Goal: Browse casually

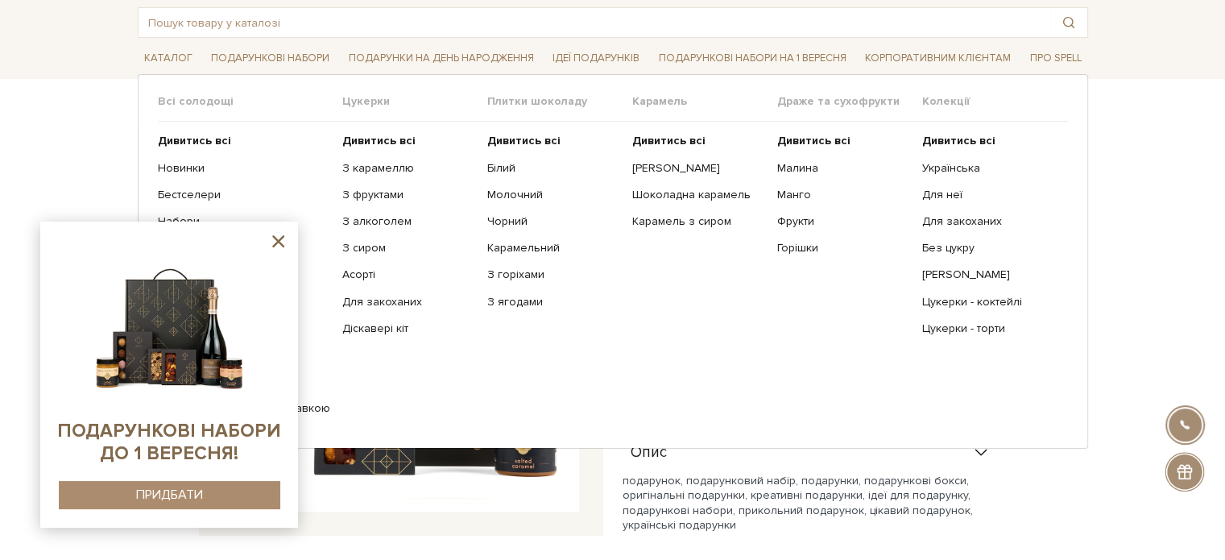
scroll to position [81, 0]
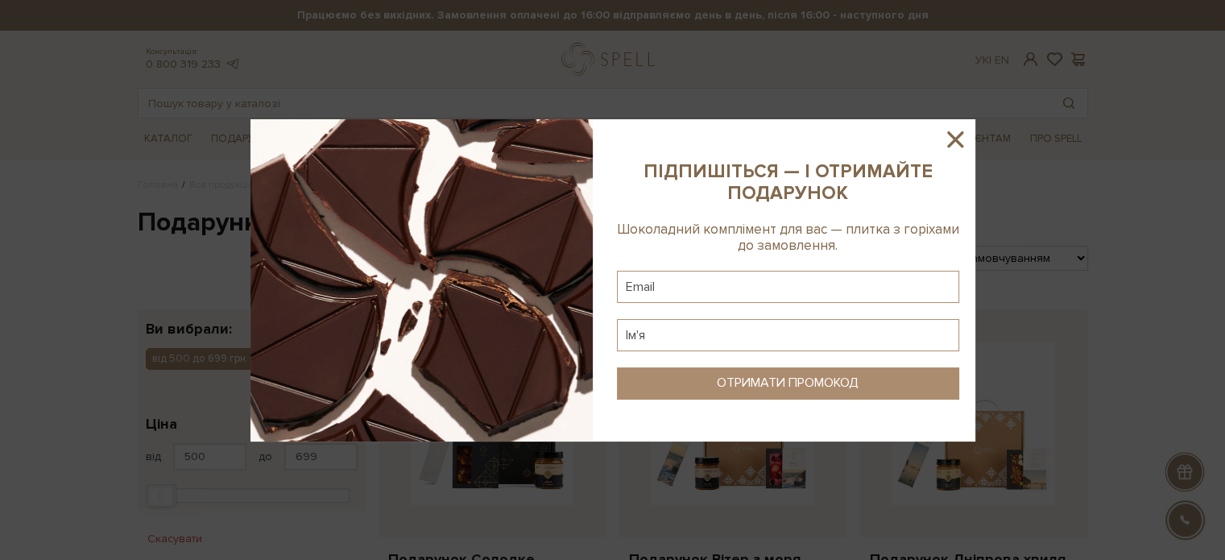
click at [959, 141] on icon at bounding box center [955, 139] width 27 height 27
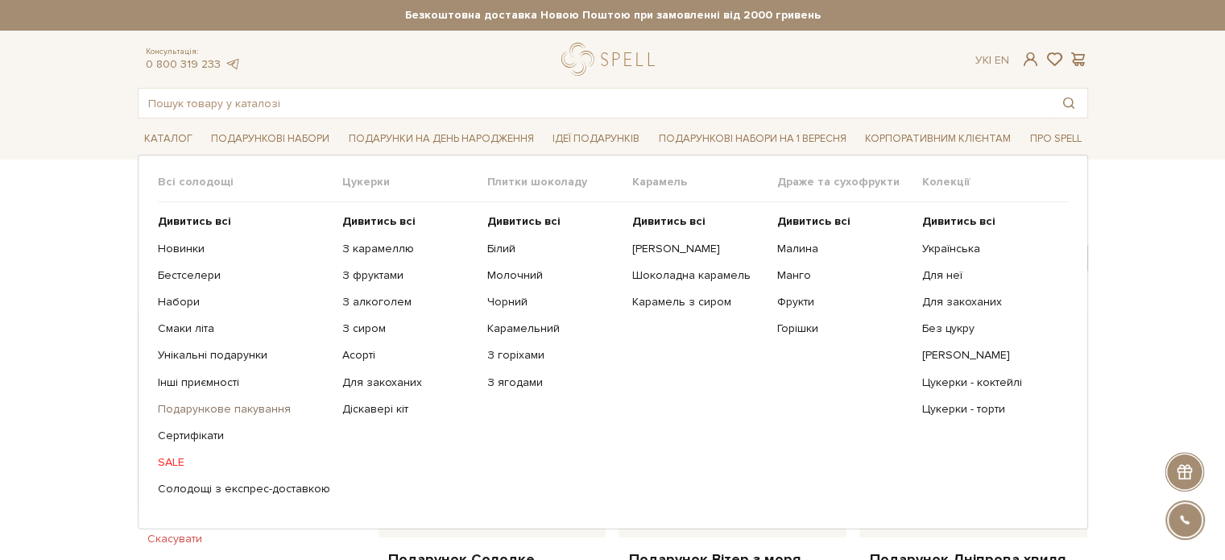
click at [230, 402] on link "Подарункове пакування" at bounding box center [244, 409] width 172 height 14
click at [185, 354] on link "Унікальні подарунки" at bounding box center [244, 355] width 172 height 14
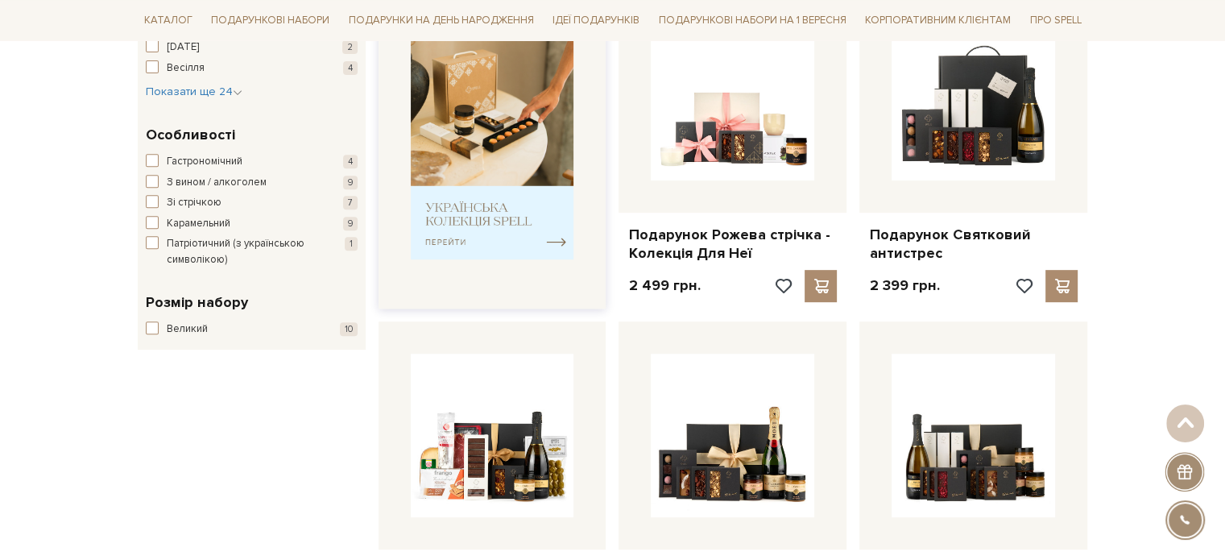
scroll to position [644, 0]
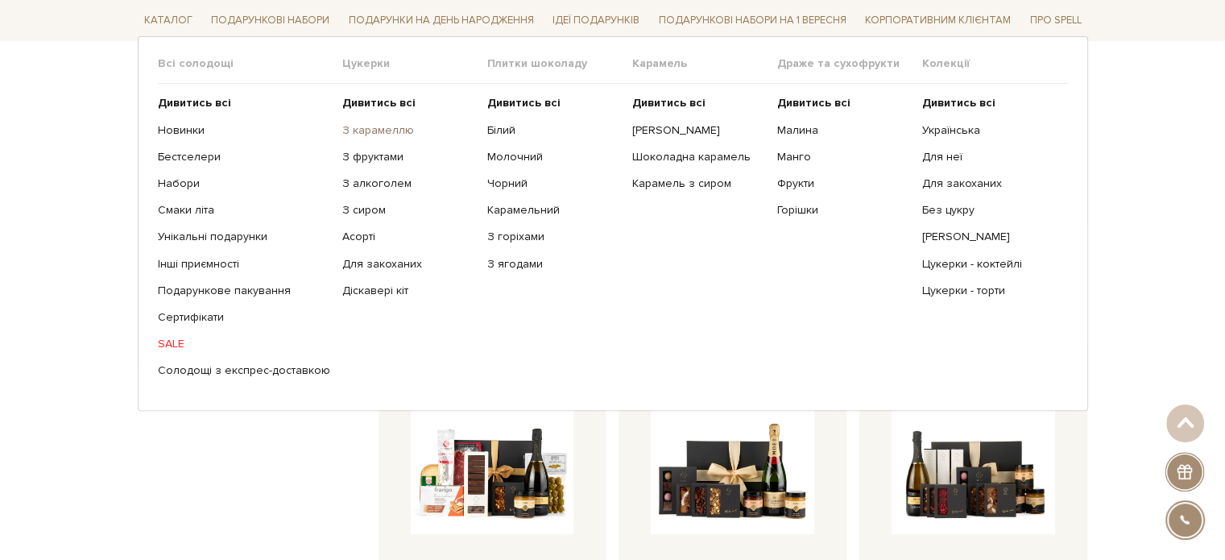
click at [358, 130] on link "З карамеллю" at bounding box center [408, 129] width 133 height 14
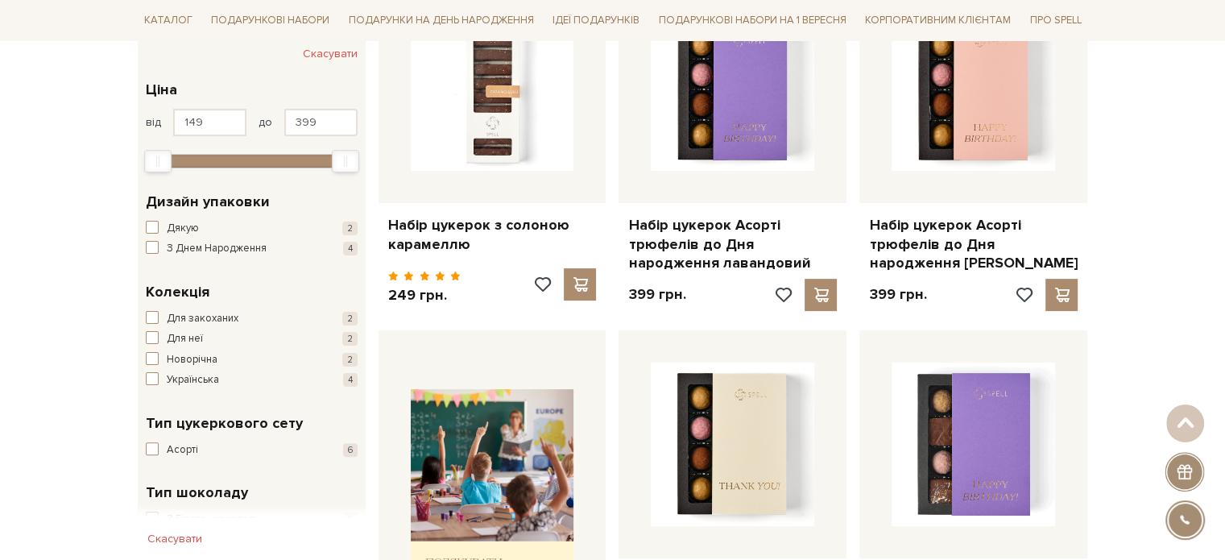
scroll to position [242, 0]
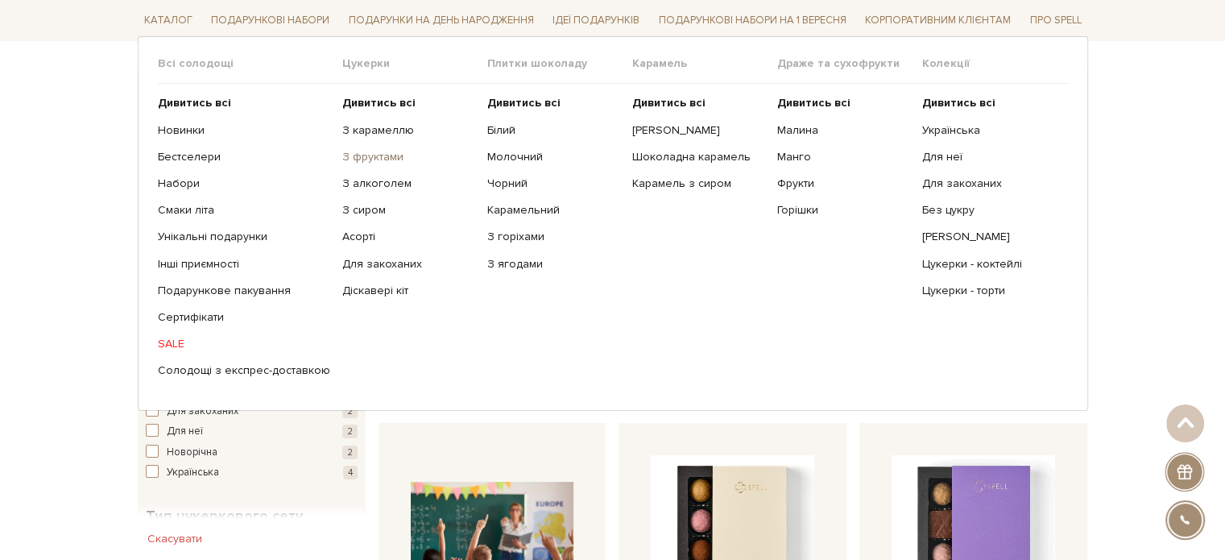
click at [362, 151] on link "З фруктами" at bounding box center [408, 157] width 133 height 14
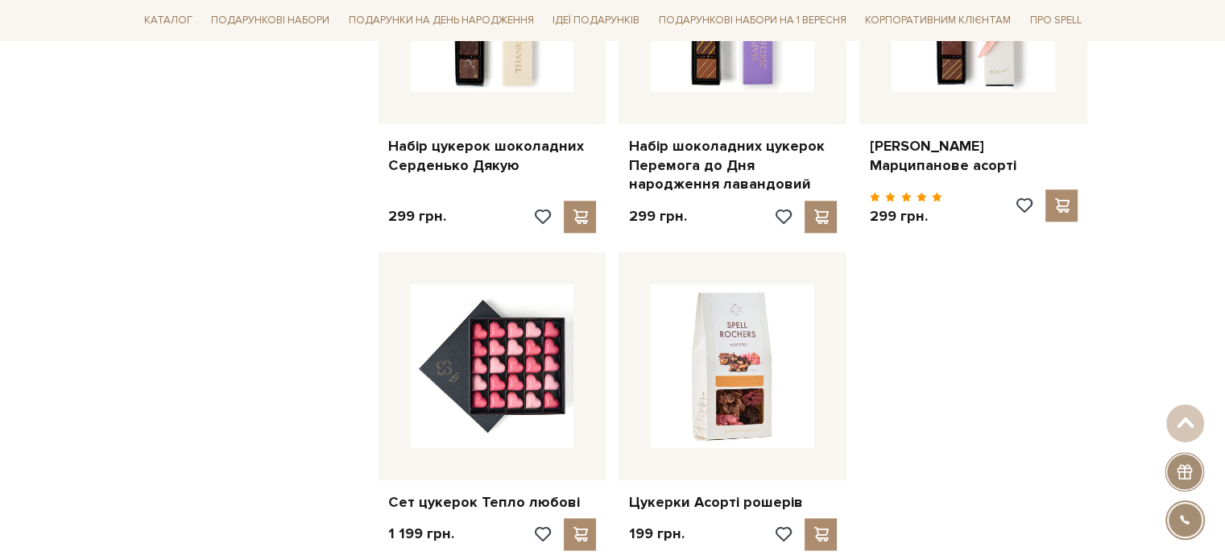
scroll to position [1772, 0]
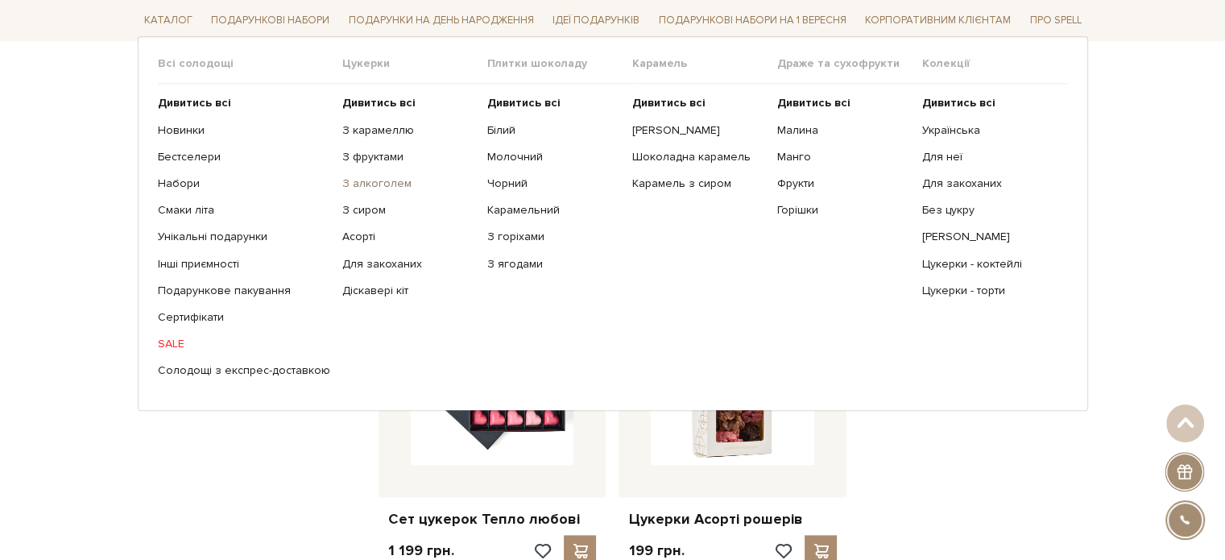
click at [363, 182] on link "З алкоголем" at bounding box center [408, 183] width 133 height 14
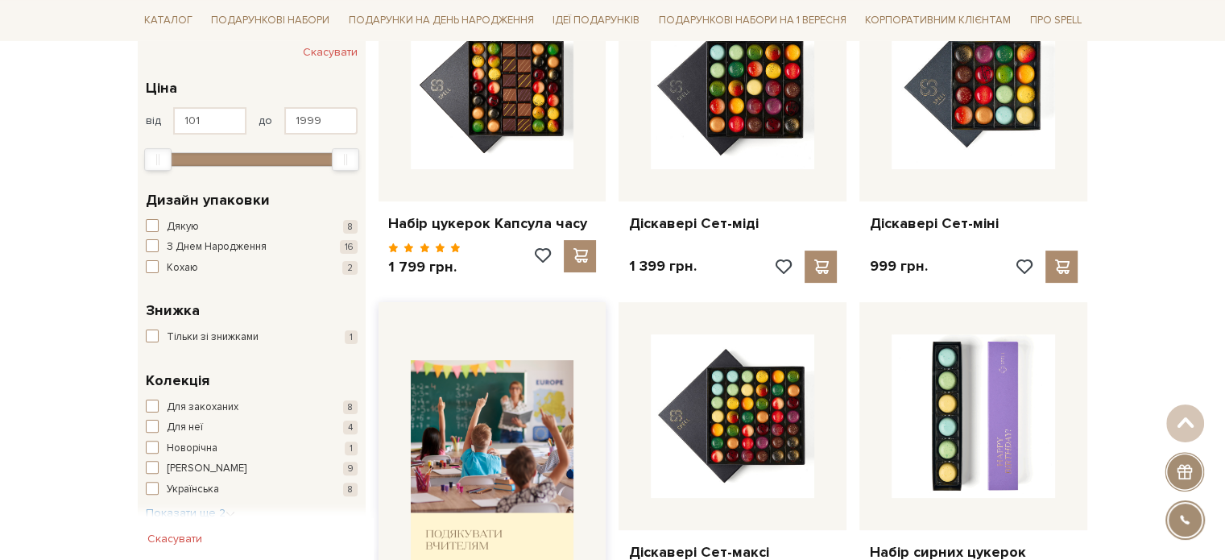
scroll to position [322, 0]
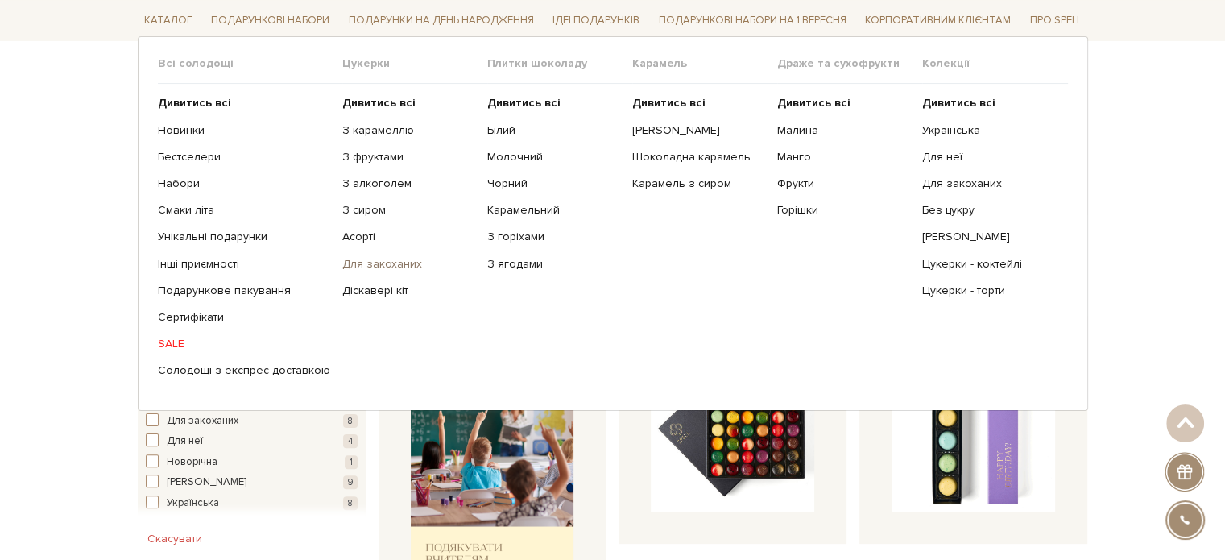
click at [354, 259] on link "Для закоханих" at bounding box center [408, 263] width 133 height 14
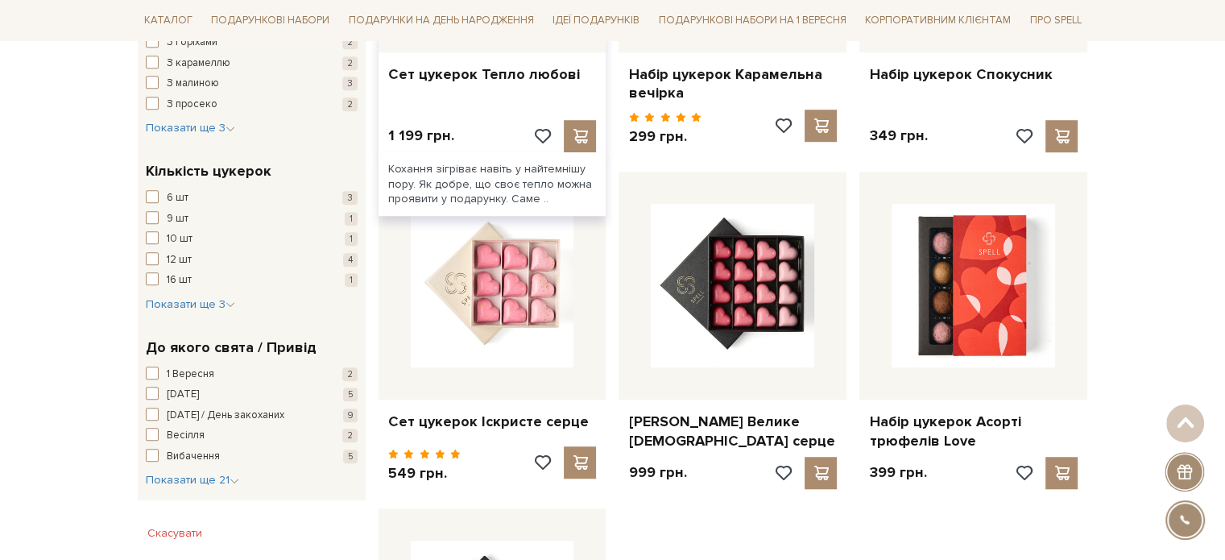
scroll to position [1047, 0]
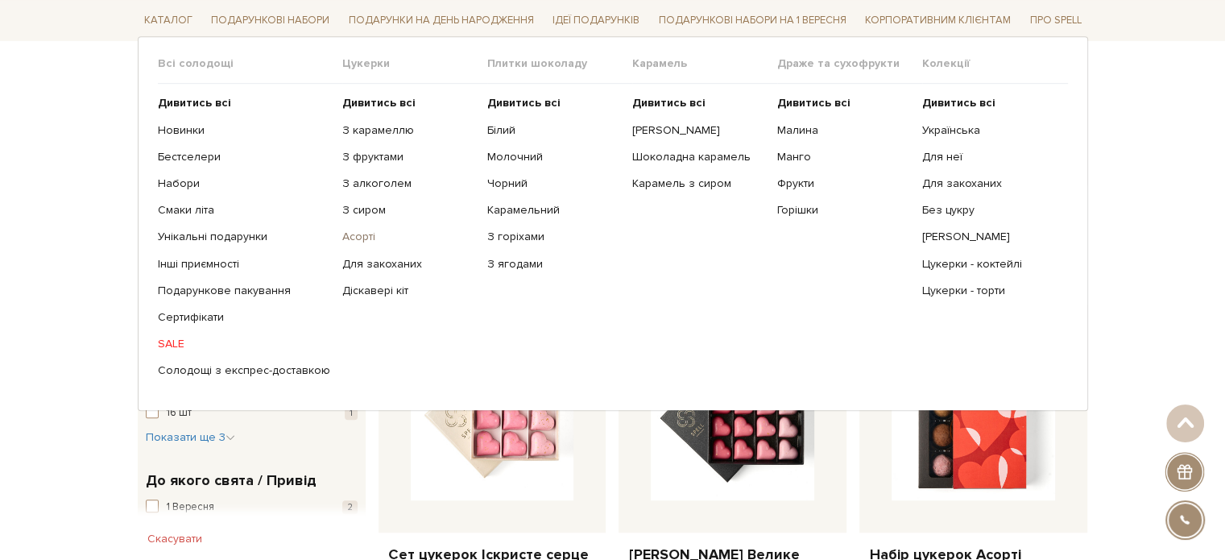
click at [356, 231] on link "Асорті" at bounding box center [408, 237] width 133 height 14
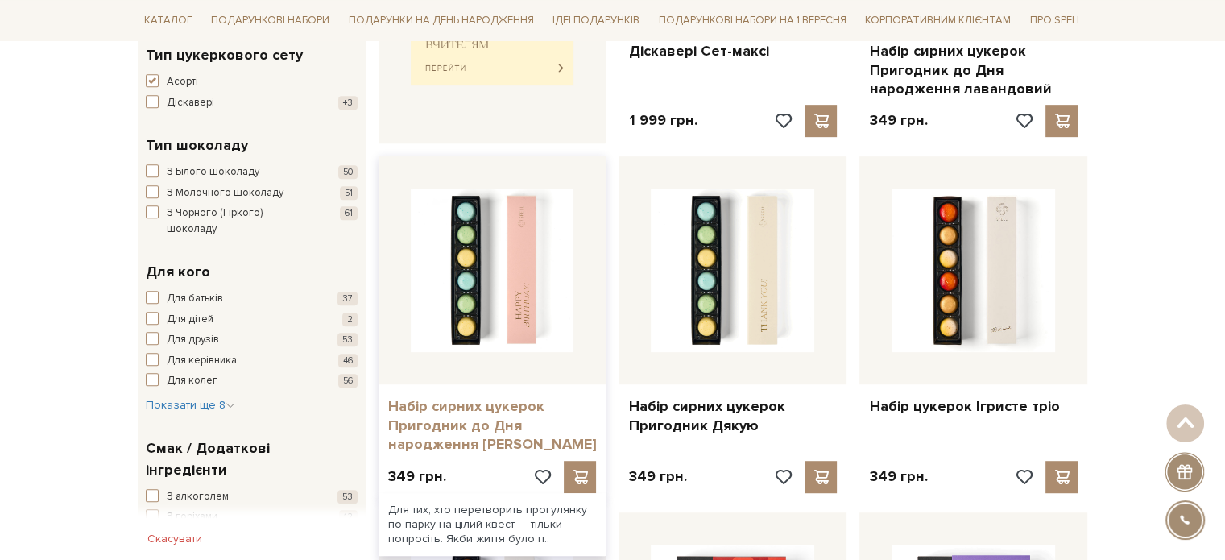
scroll to position [725, 0]
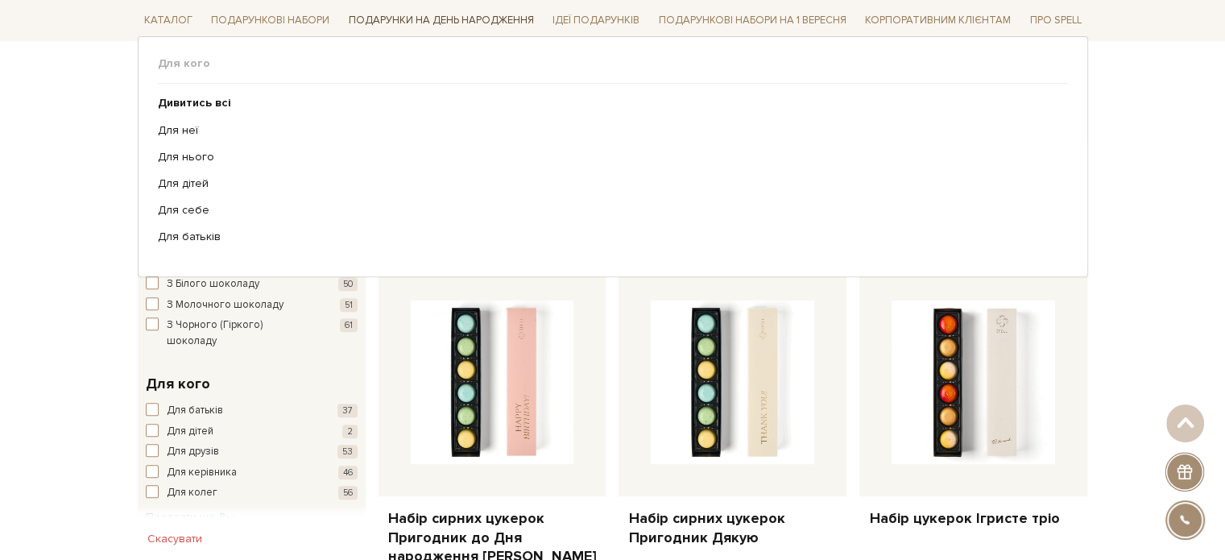
click at [410, 20] on link "Подарунки на День народження" at bounding box center [441, 20] width 198 height 25
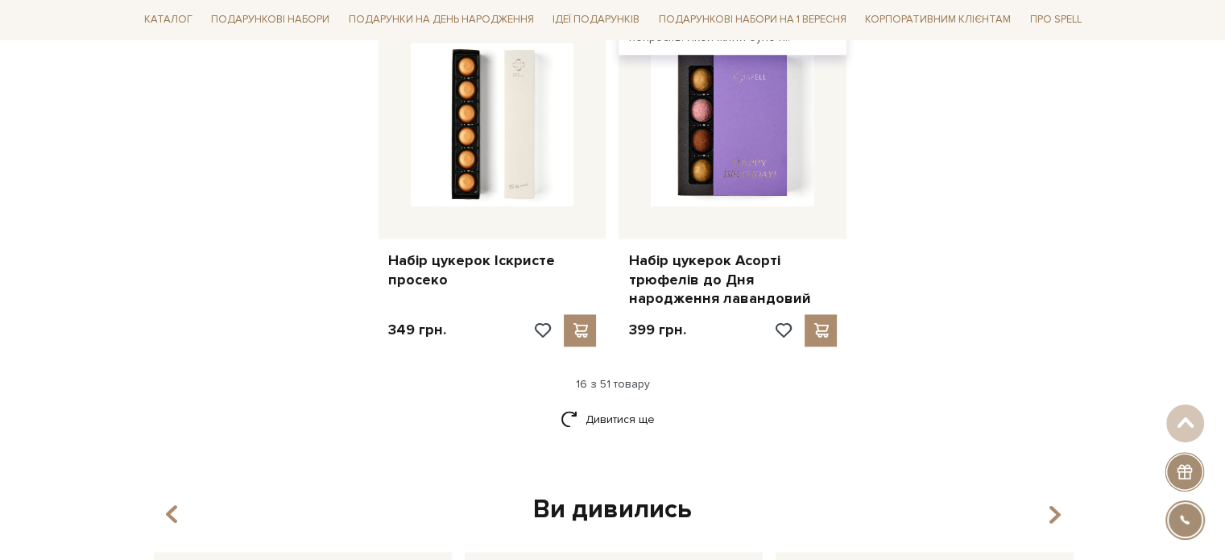
scroll to position [2175, 0]
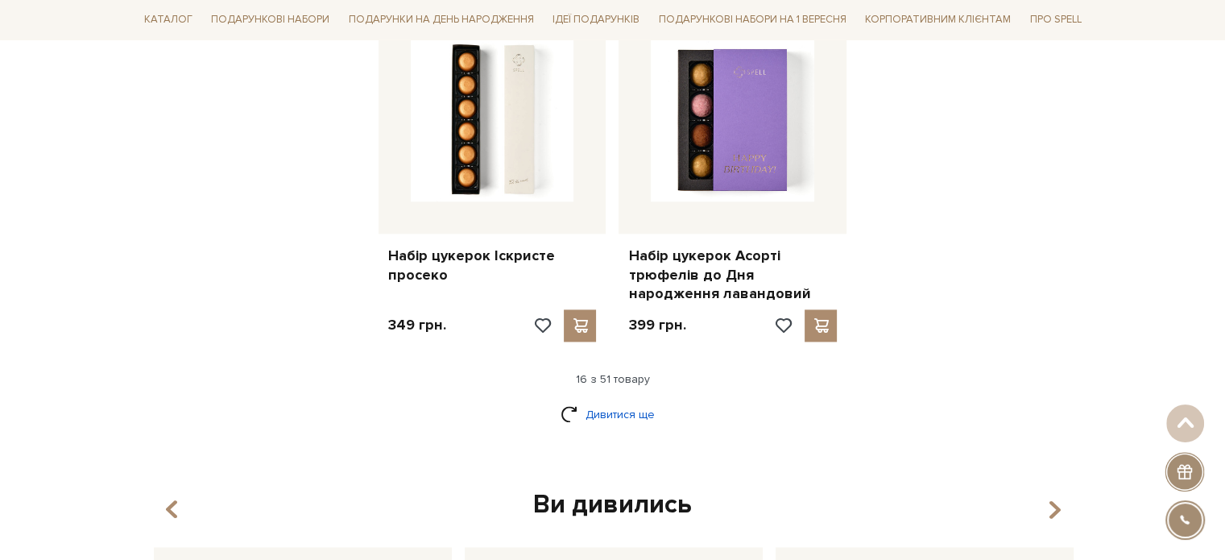
click at [636, 400] on link "Дивитися ще" at bounding box center [613, 414] width 105 height 28
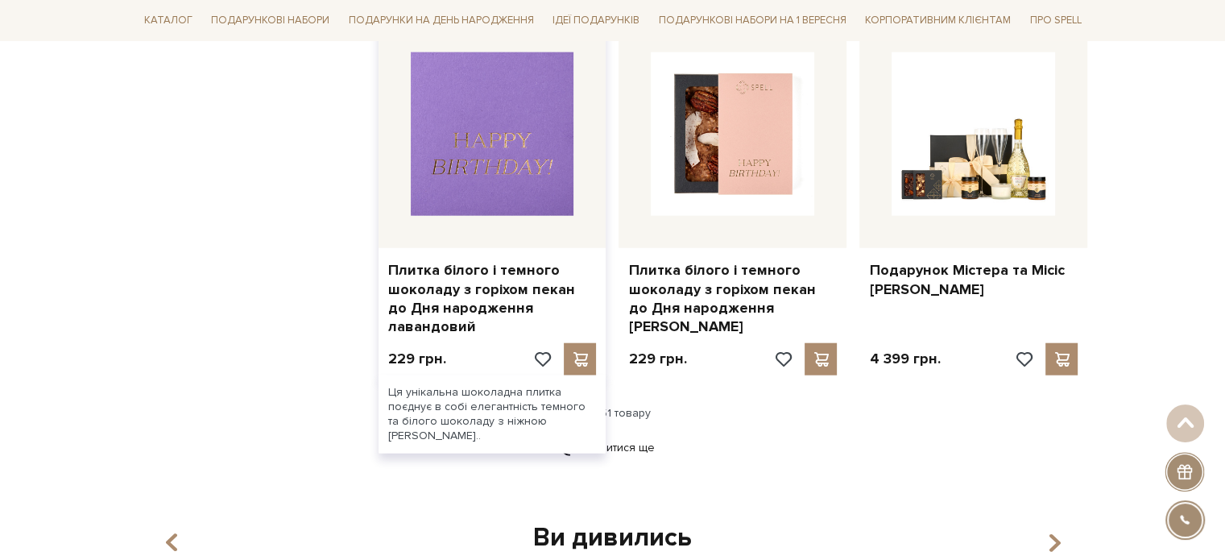
scroll to position [3947, 0]
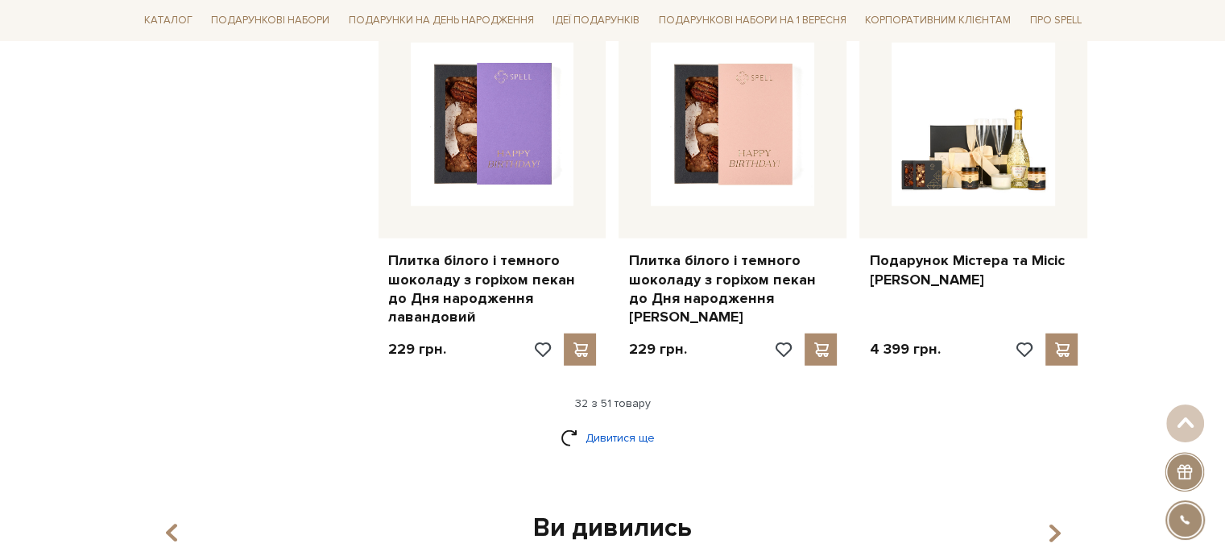
click at [622, 424] on link "Дивитися ще" at bounding box center [613, 438] width 105 height 28
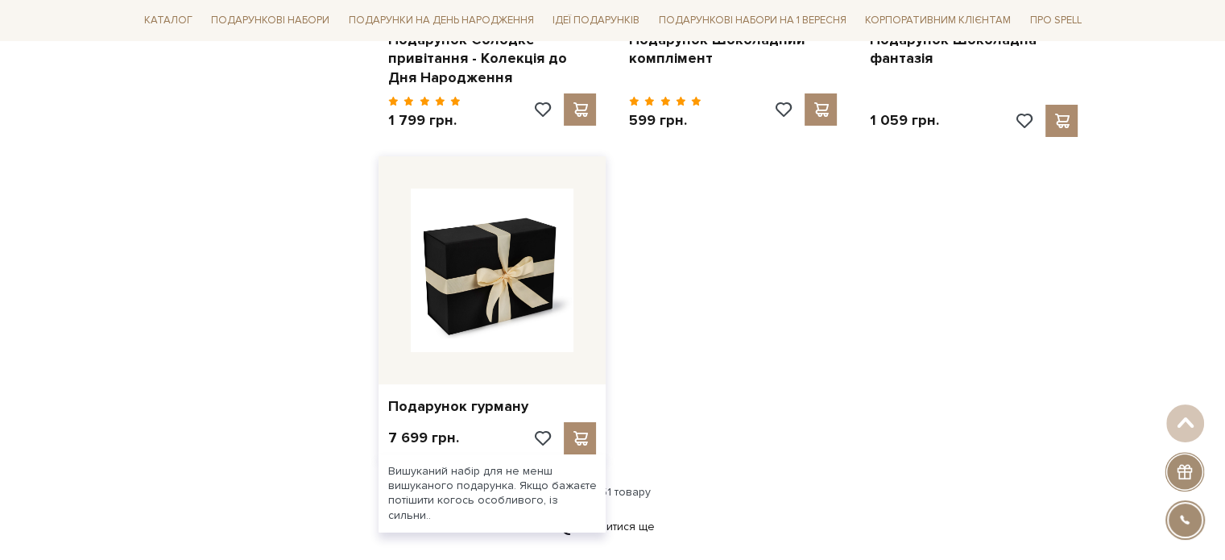
scroll to position [5961, 0]
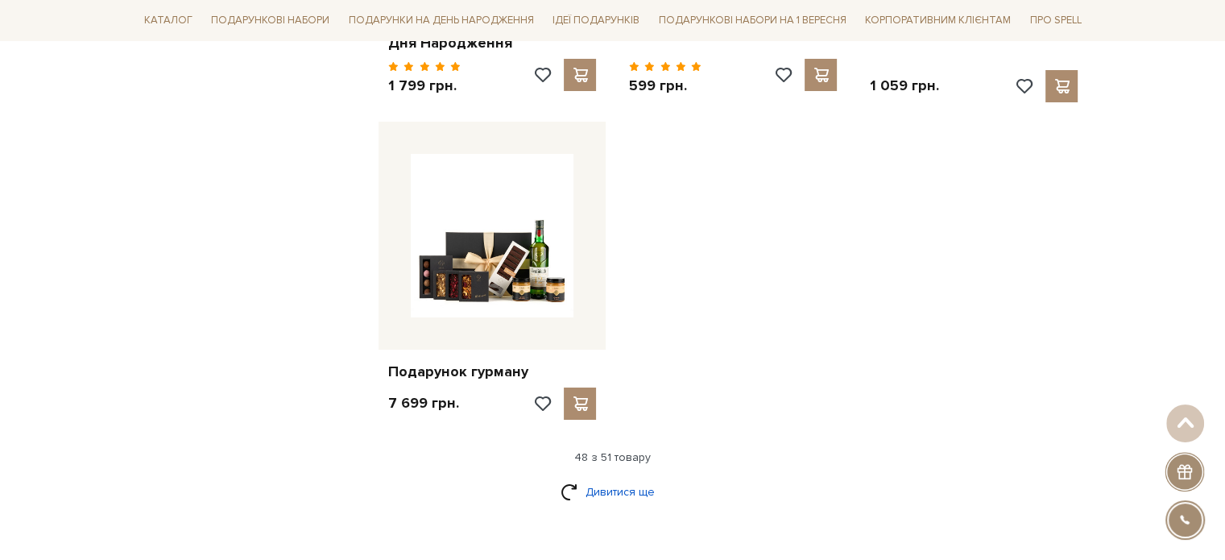
click at [622, 478] on link "Дивитися ще" at bounding box center [613, 492] width 105 height 28
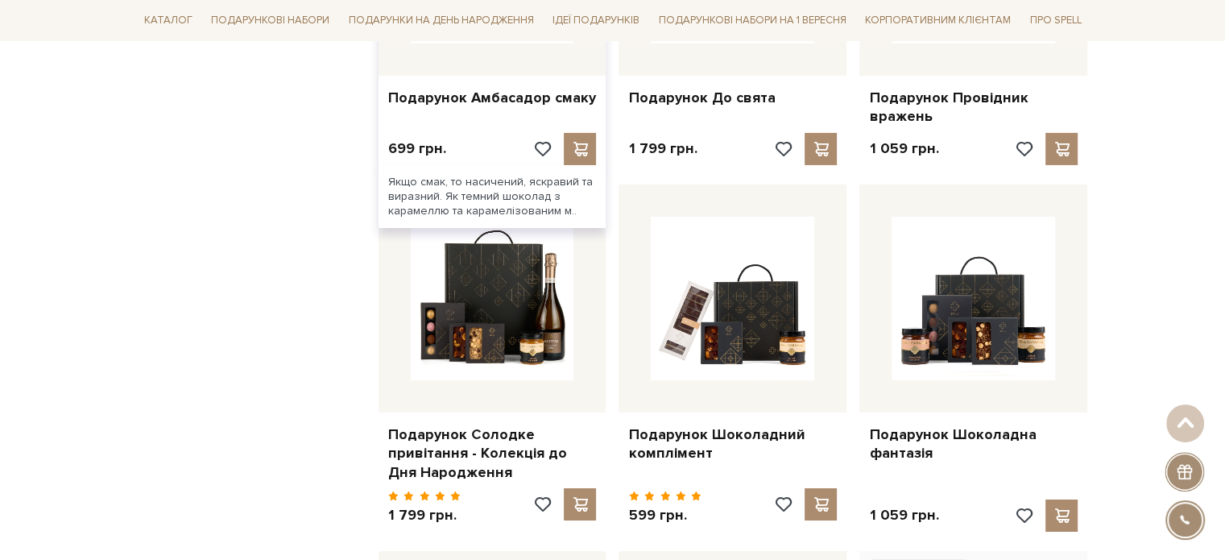
scroll to position [5477, 0]
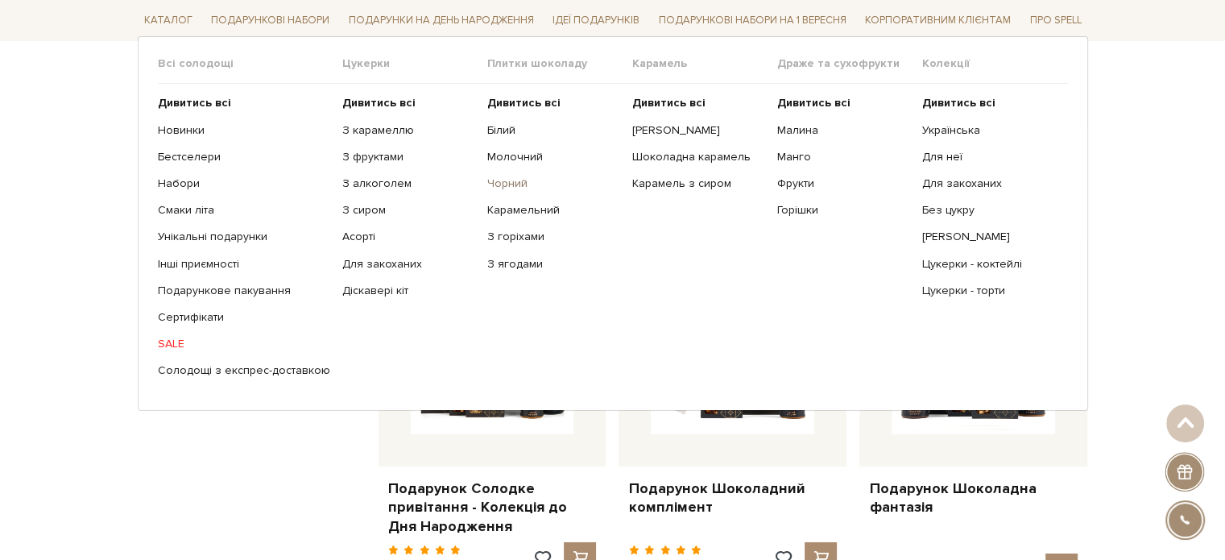
click at [504, 183] on link "Чорний" at bounding box center [553, 183] width 133 height 14
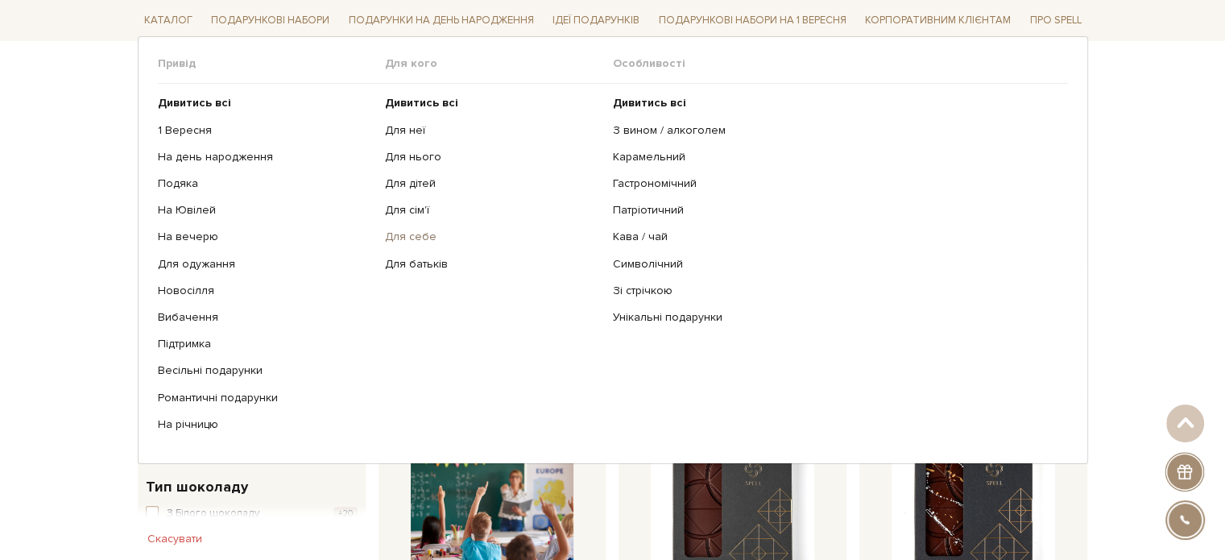
scroll to position [564, 0]
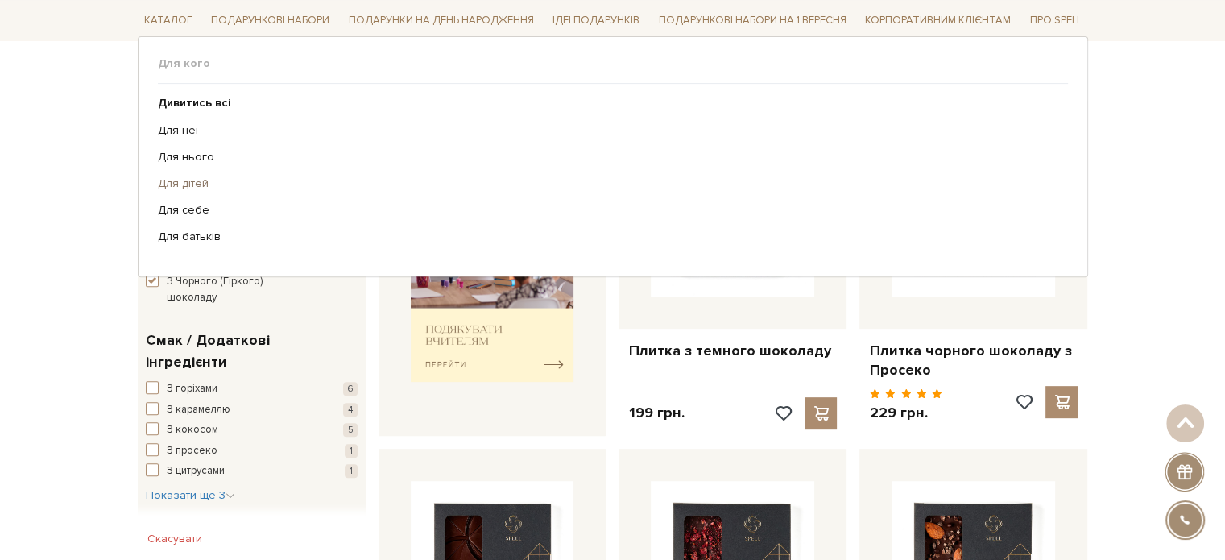
click at [191, 181] on link "Для дітей" at bounding box center [607, 183] width 898 height 14
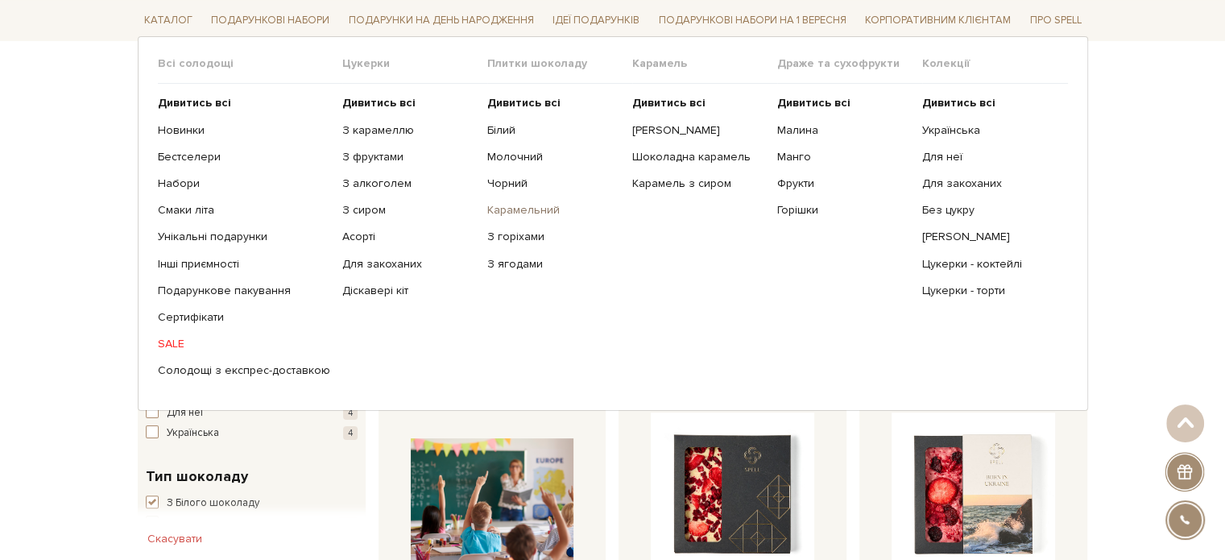
click at [528, 208] on link "Карамельний" at bounding box center [553, 210] width 133 height 14
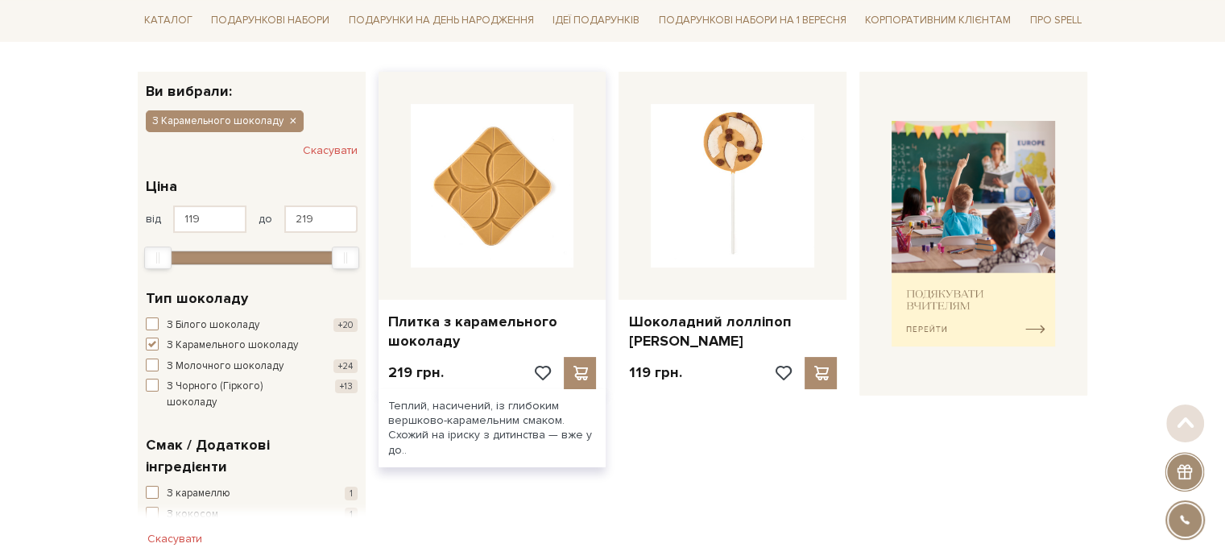
scroll to position [242, 0]
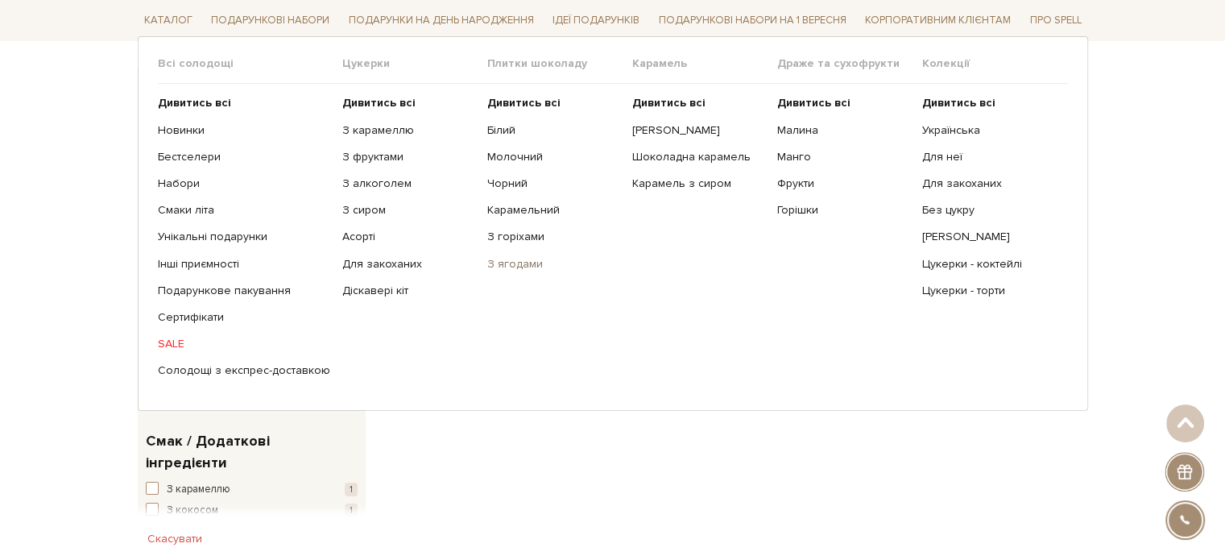
click at [501, 256] on link "З ягодами" at bounding box center [553, 263] width 133 height 14
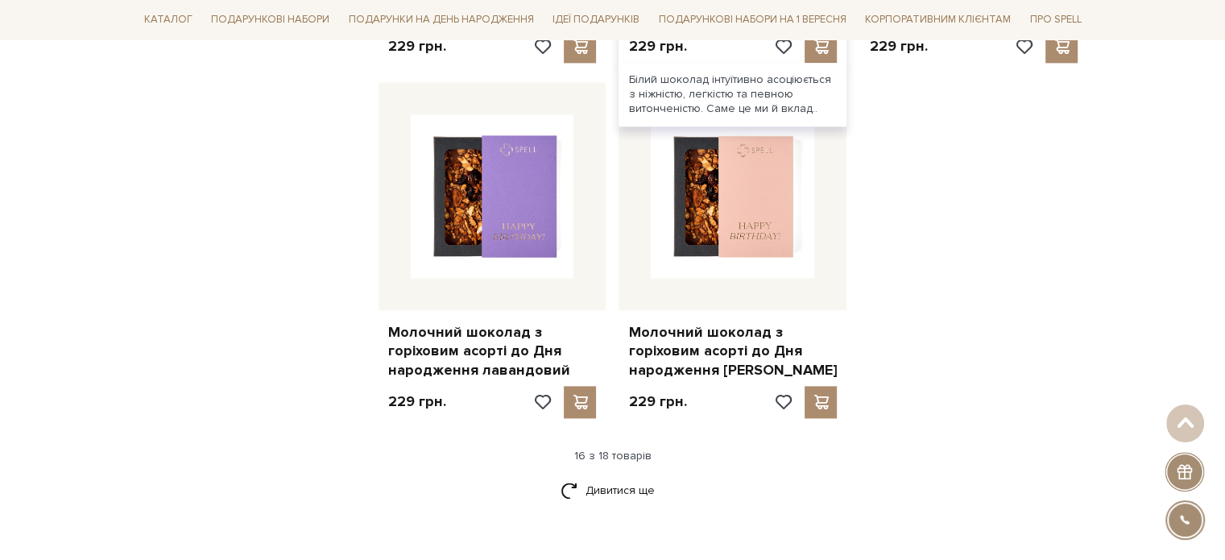
scroll to position [2175, 0]
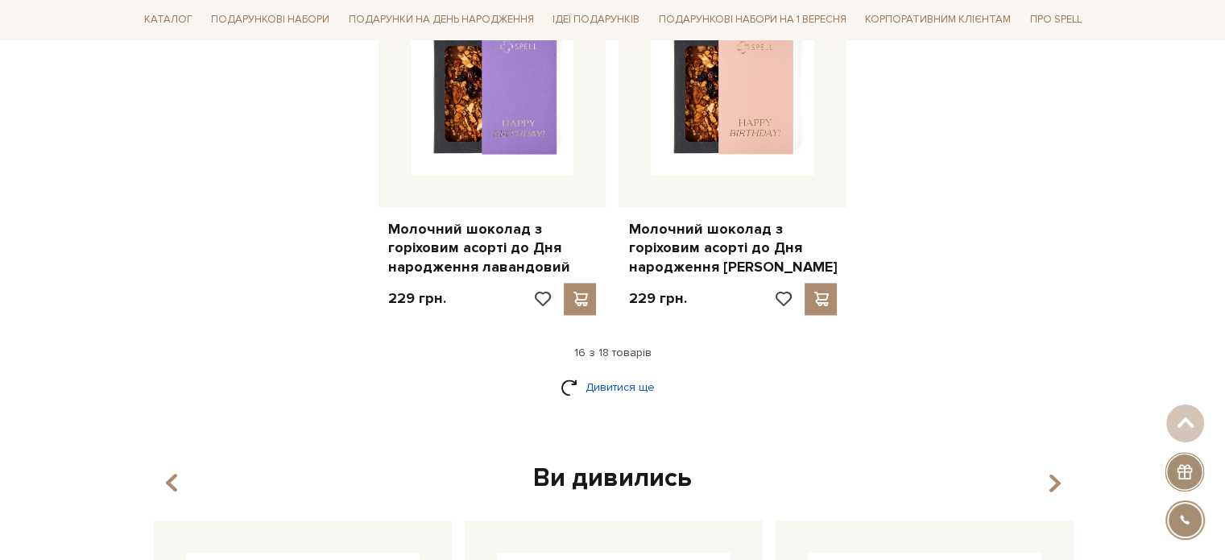
click at [582, 373] on link "Дивитися ще" at bounding box center [613, 387] width 105 height 28
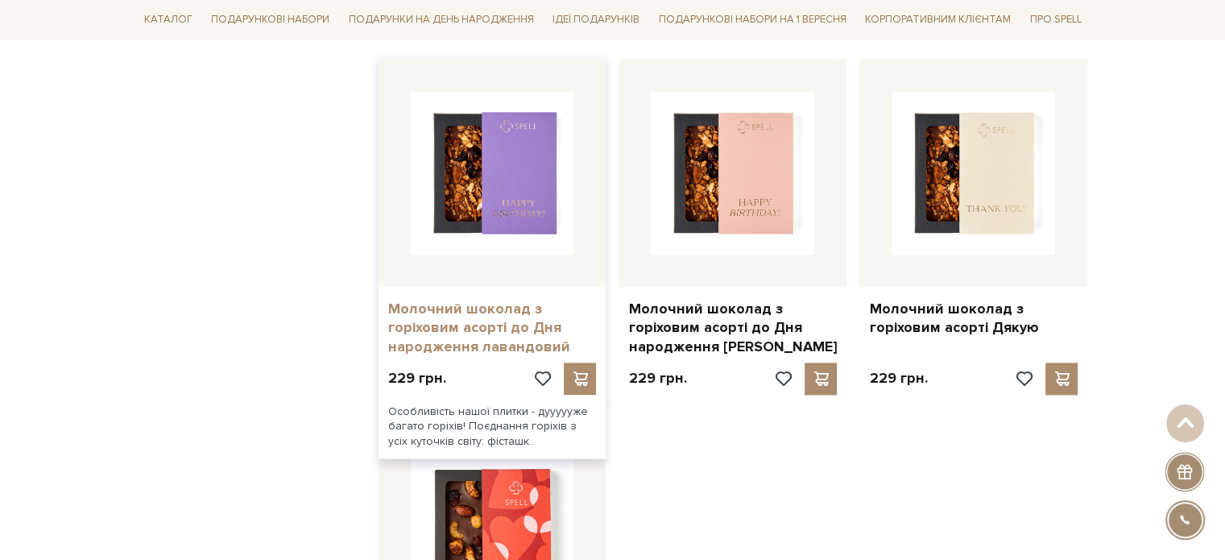
scroll to position [2094, 0]
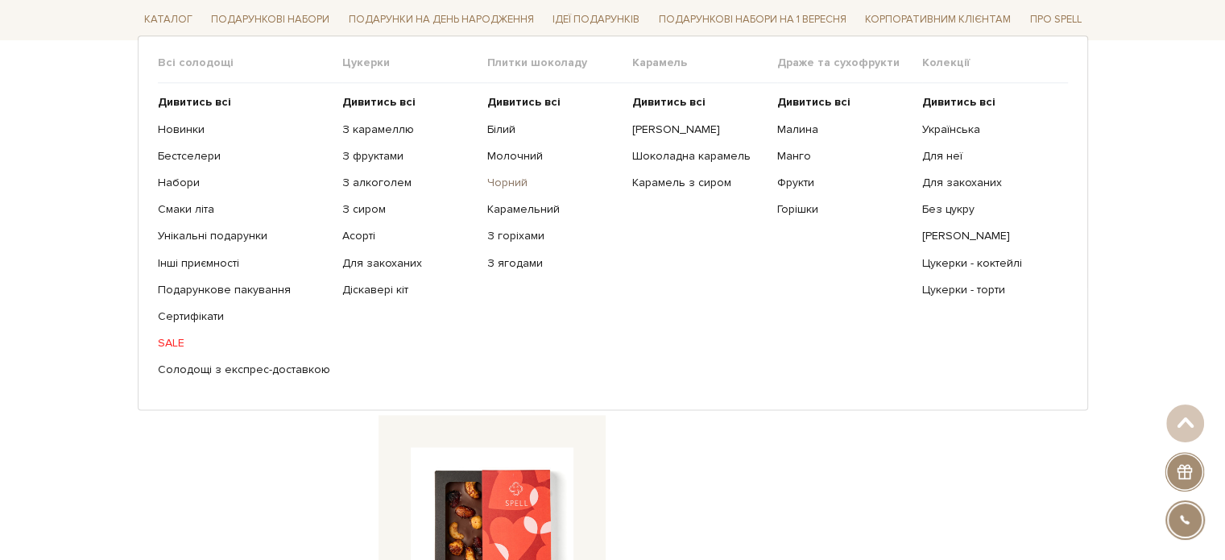
click at [492, 180] on link "Чорний" at bounding box center [553, 183] width 133 height 14
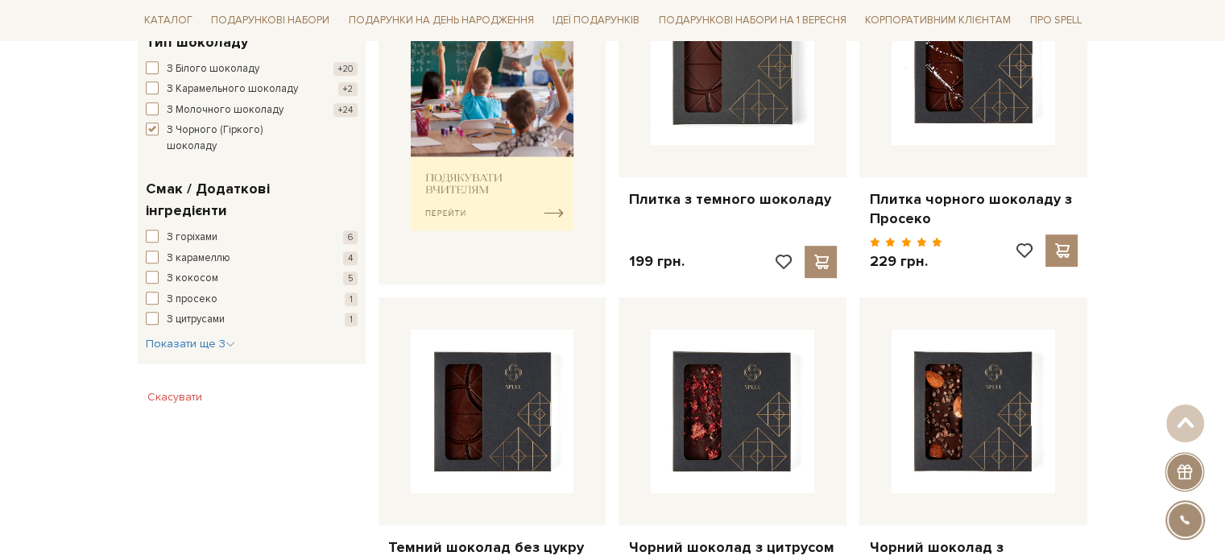
scroll to position [805, 0]
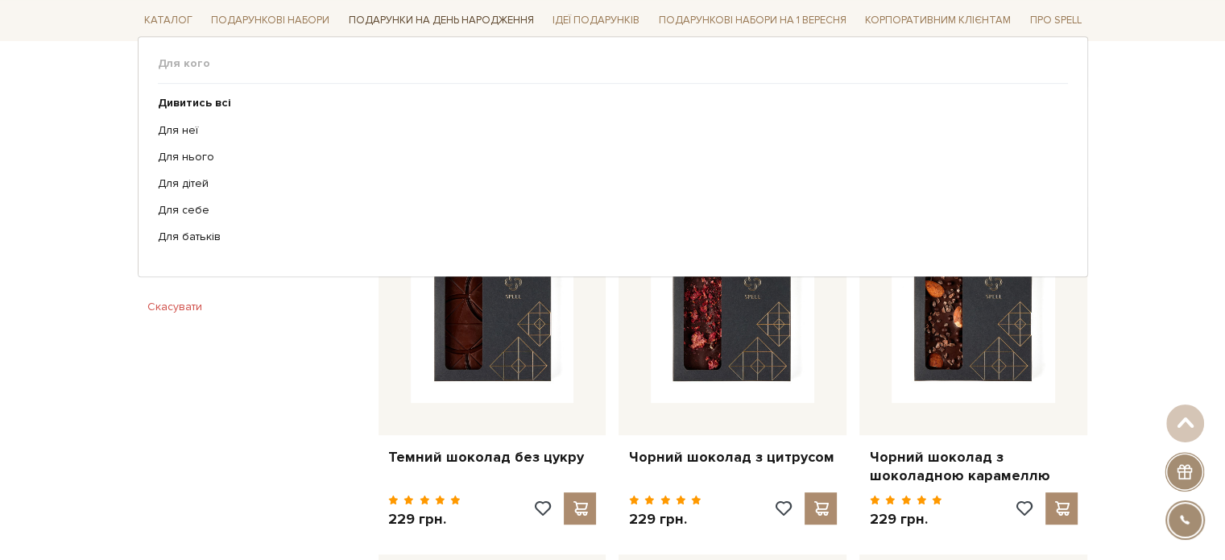
click at [417, 17] on link "Подарунки на День народження" at bounding box center [441, 20] width 198 height 25
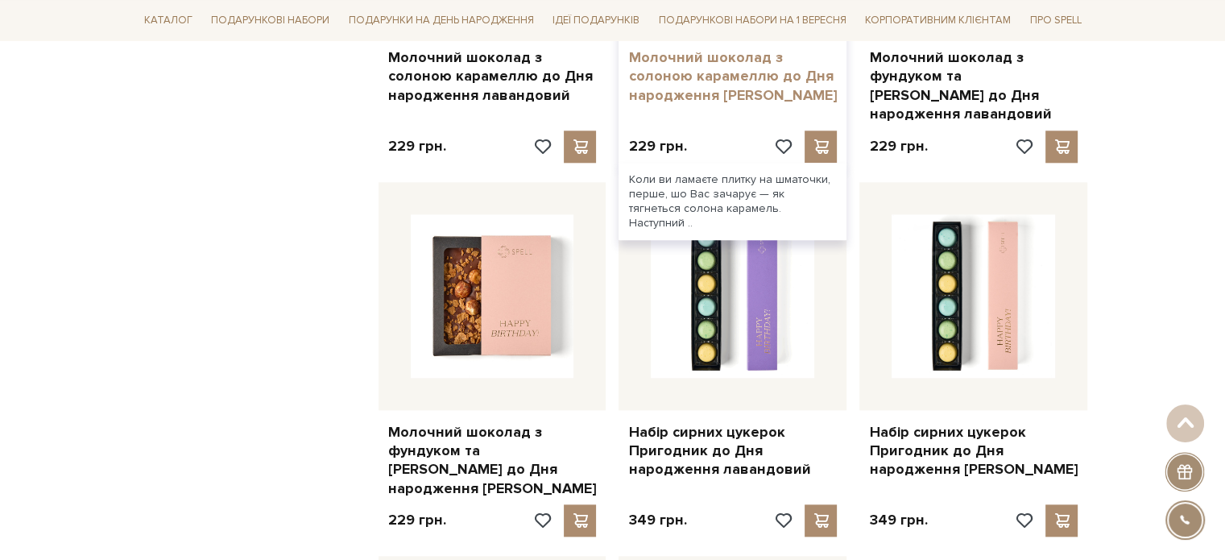
scroll to position [1530, 0]
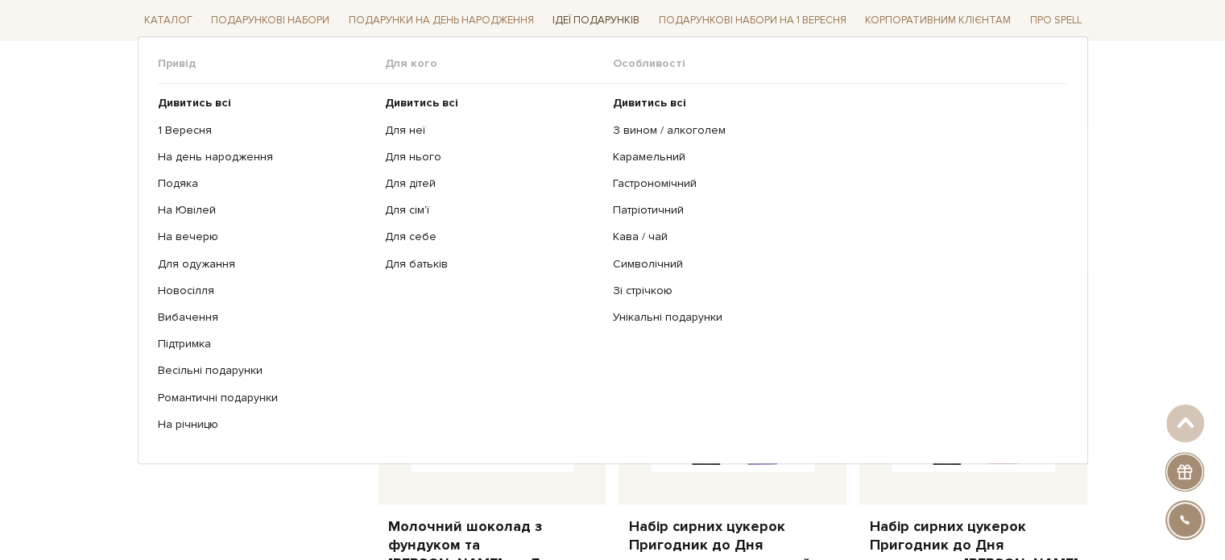
click at [589, 26] on link "Ідеї подарунків" at bounding box center [596, 20] width 100 height 25
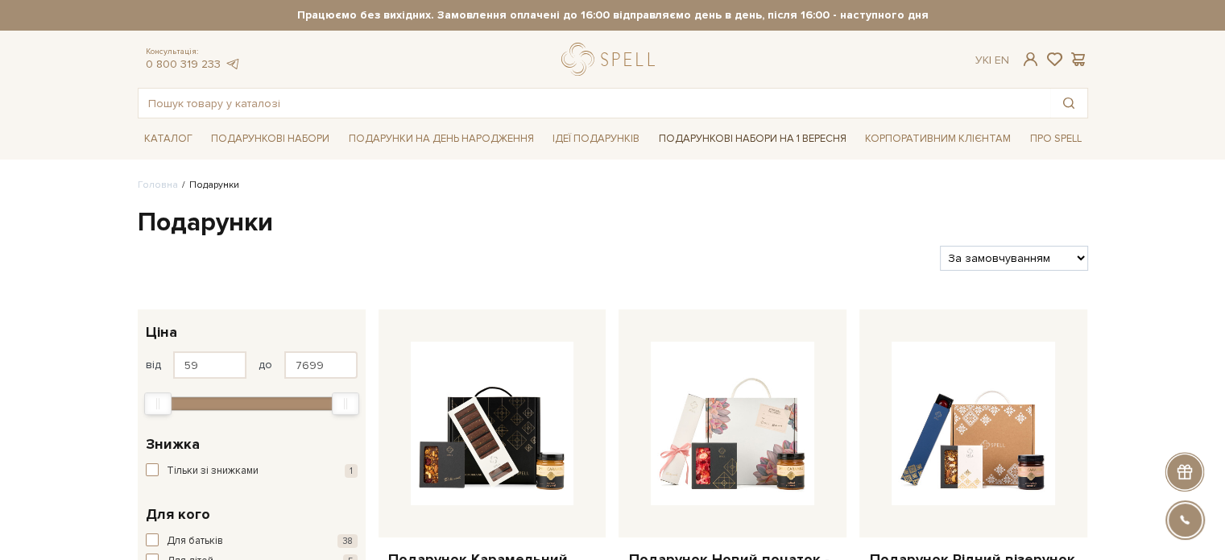
click at [756, 142] on link "Подарункові набори на 1 Вересня" at bounding box center [752, 138] width 201 height 27
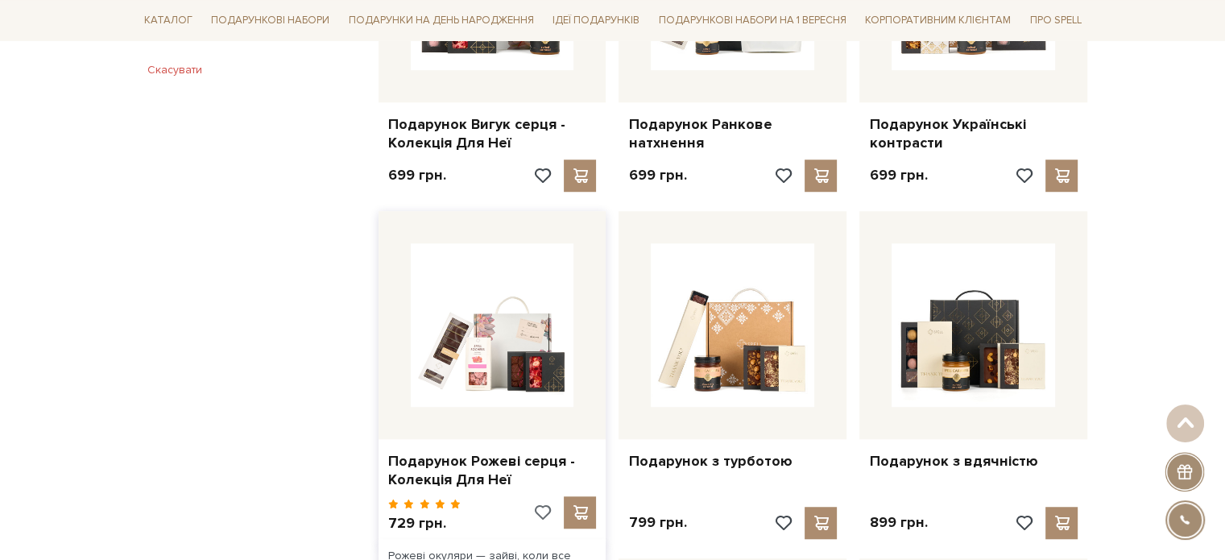
scroll to position [1128, 0]
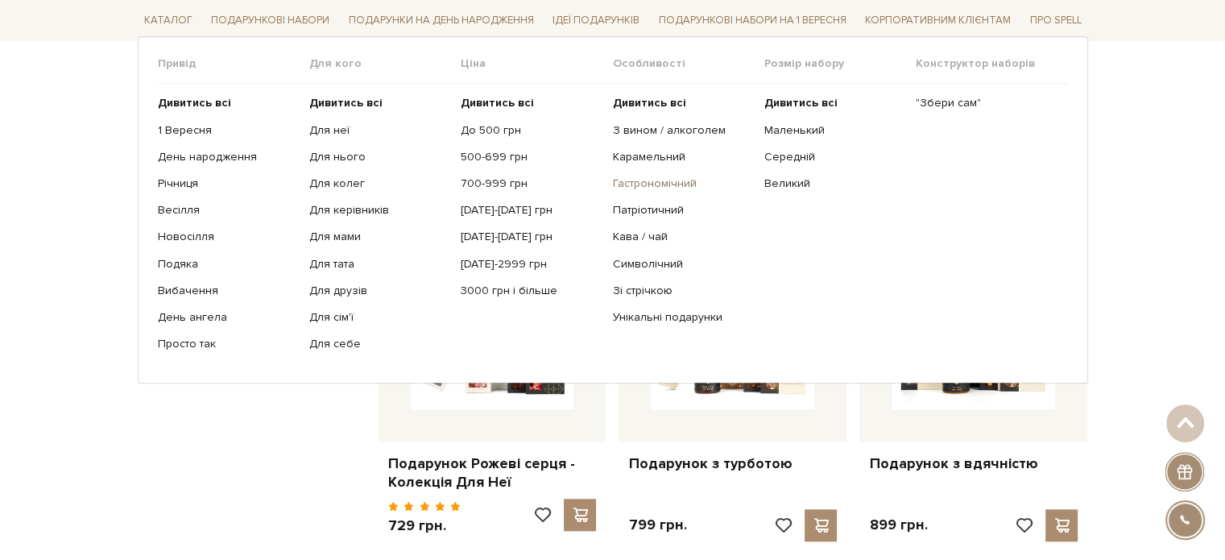
click at [630, 187] on link "Гастрономічний" at bounding box center [681, 183] width 139 height 14
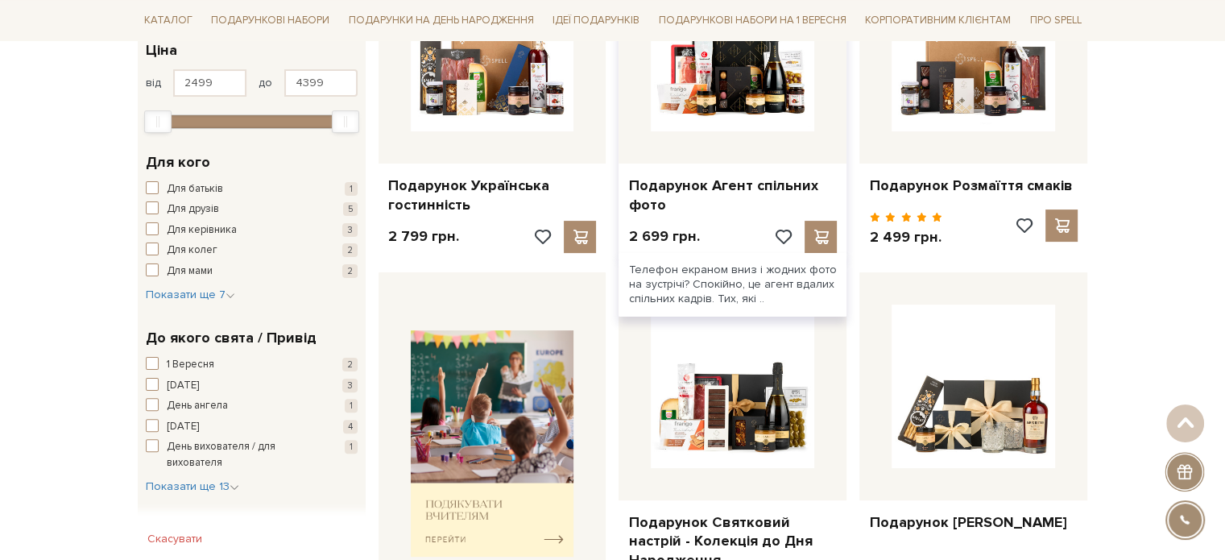
scroll to position [403, 0]
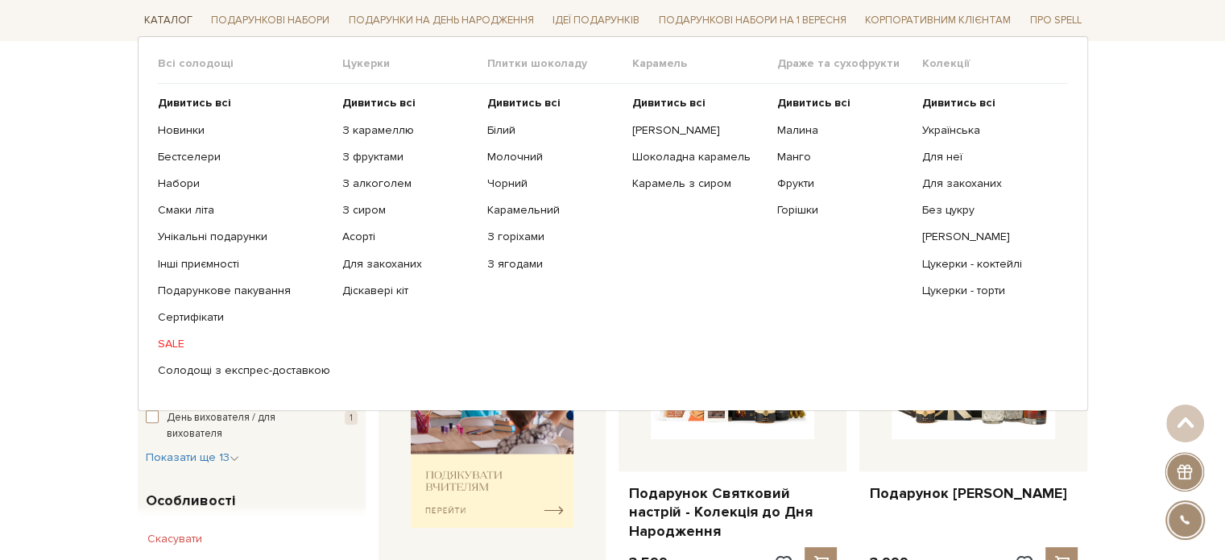
click at [153, 19] on link "Каталог" at bounding box center [168, 20] width 61 height 25
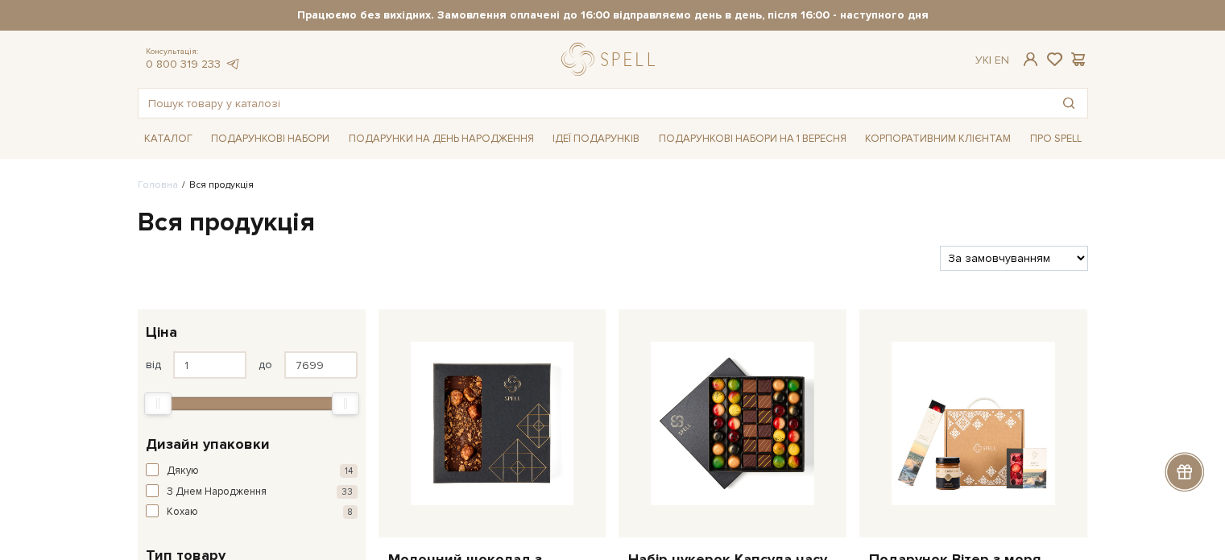
click at [153, 19] on strong "Працюємо без вихідних. Замовлення оплачені до 16:00 відправляємо день в день, п…" at bounding box center [613, 15] width 950 height 14
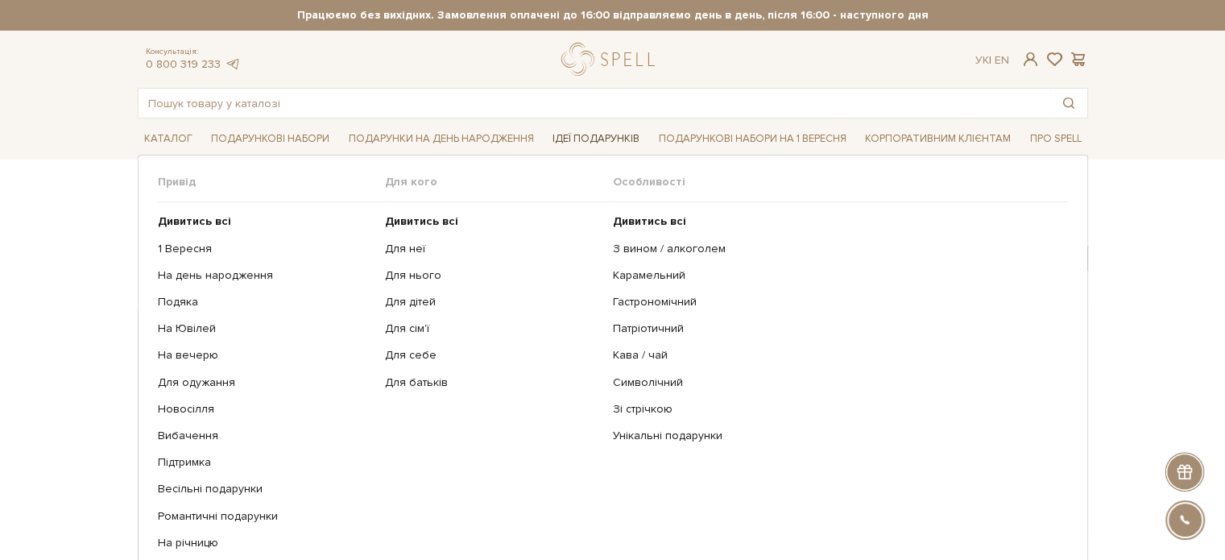
click at [557, 139] on link "Ідеї подарунків" at bounding box center [596, 138] width 100 height 25
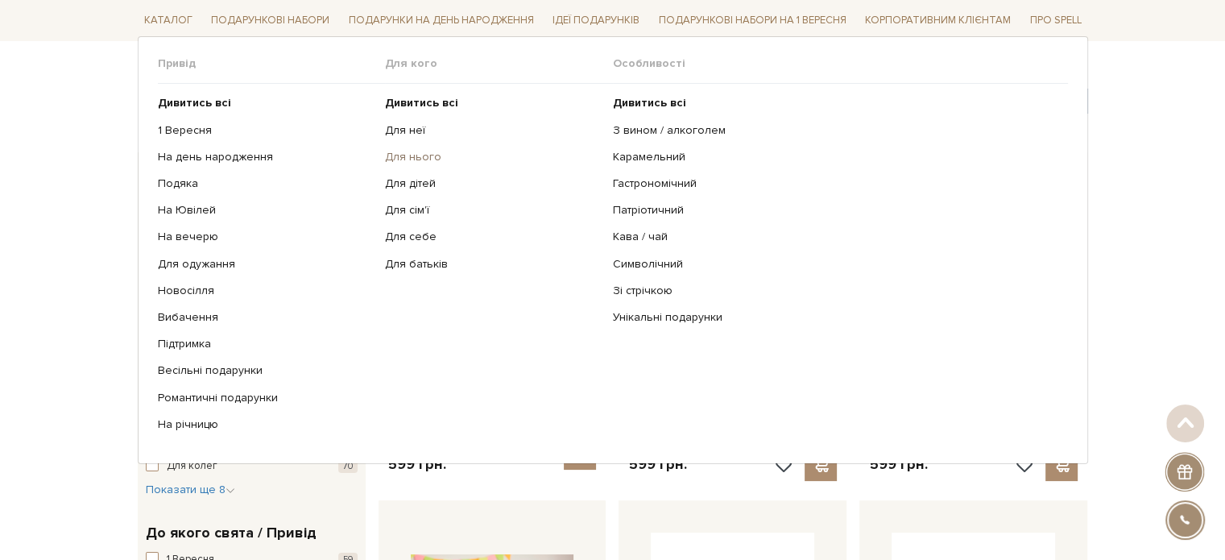
scroll to position [161, 0]
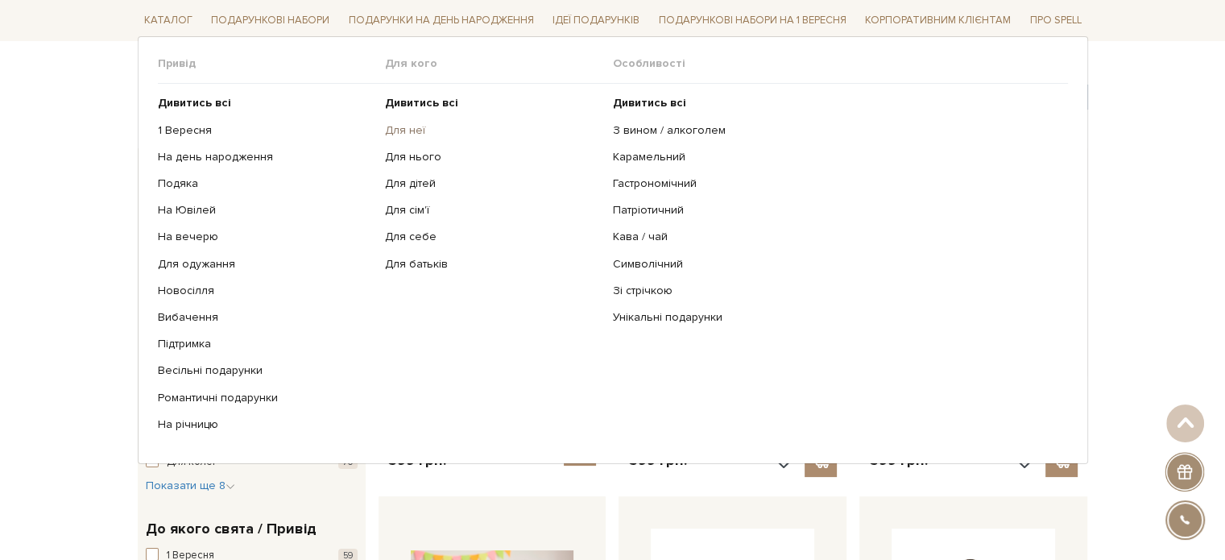
click at [422, 126] on link "Для неї" at bounding box center [493, 129] width 216 height 14
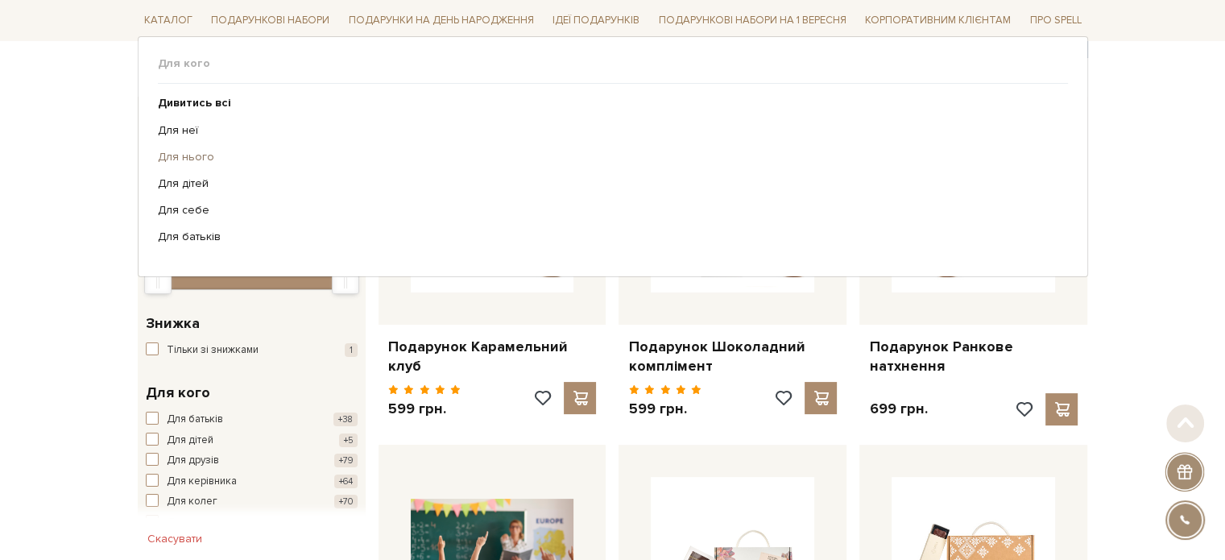
scroll to position [242, 0]
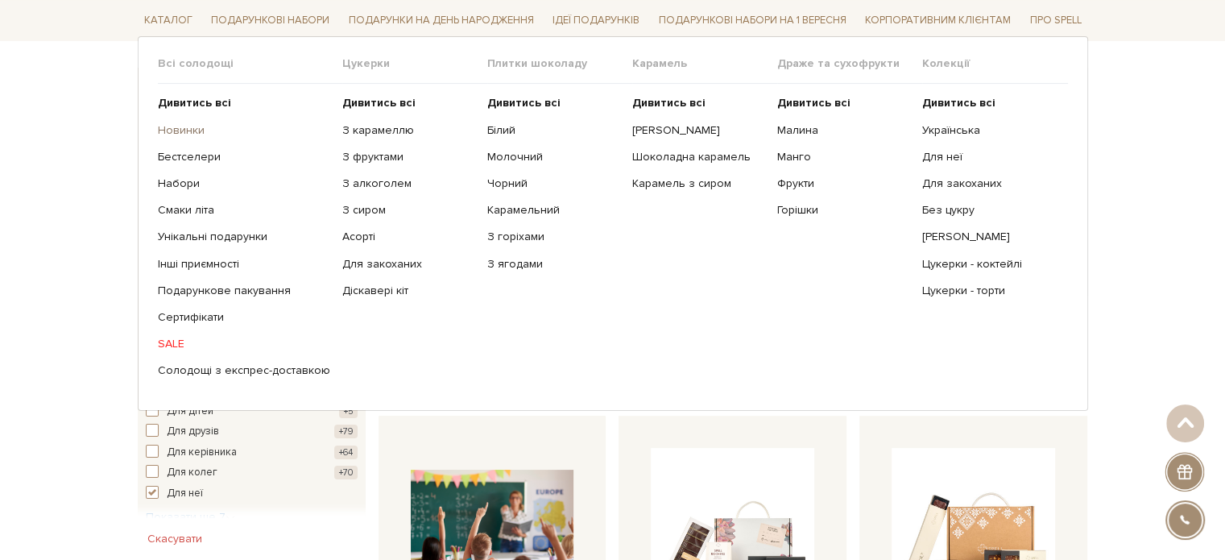
click at [177, 129] on link "Новинки" at bounding box center [244, 129] width 172 height 14
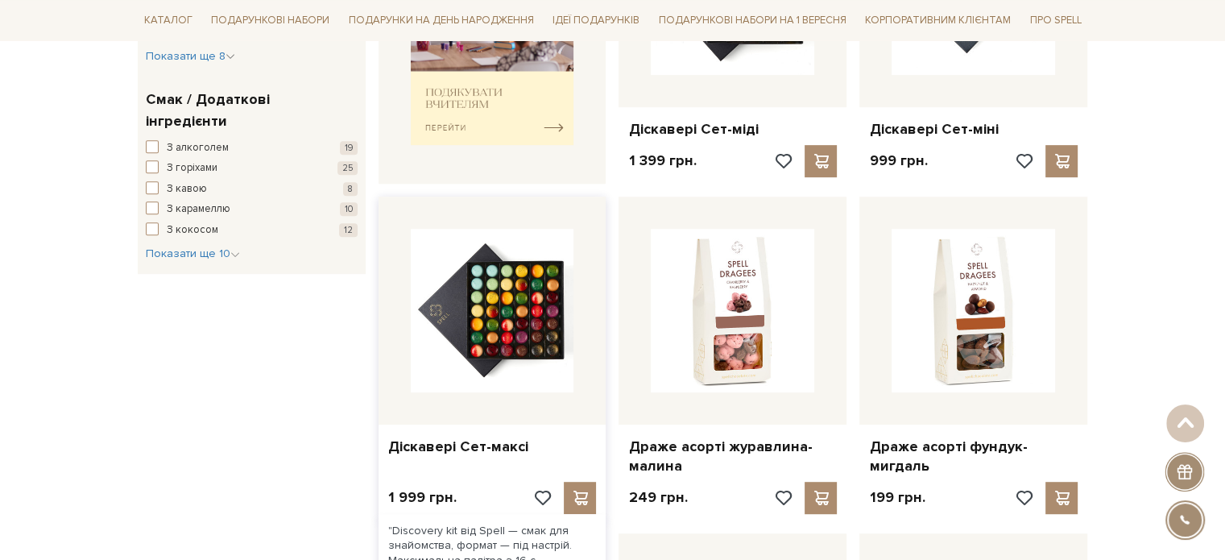
scroll to position [805, 0]
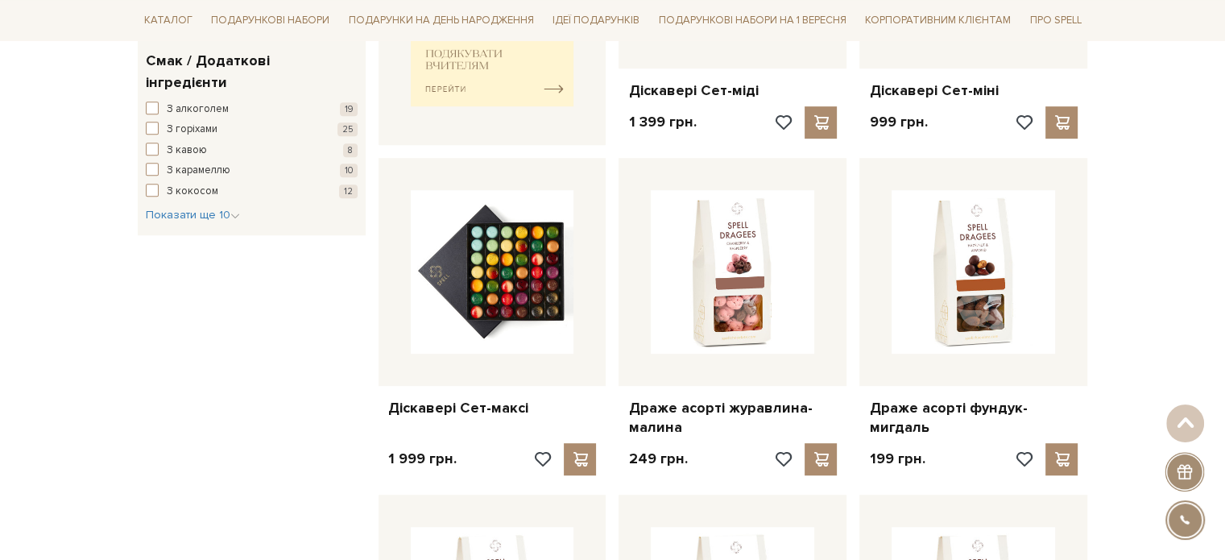
click at [207, 325] on div "Фільтр 59 - 2,5 тис. грн. Ціна від 59 до 2499 59,0 669 1,3 тис. 1,9 тис. 2,5 ти…" at bounding box center [251, 516] width 241 height 2025
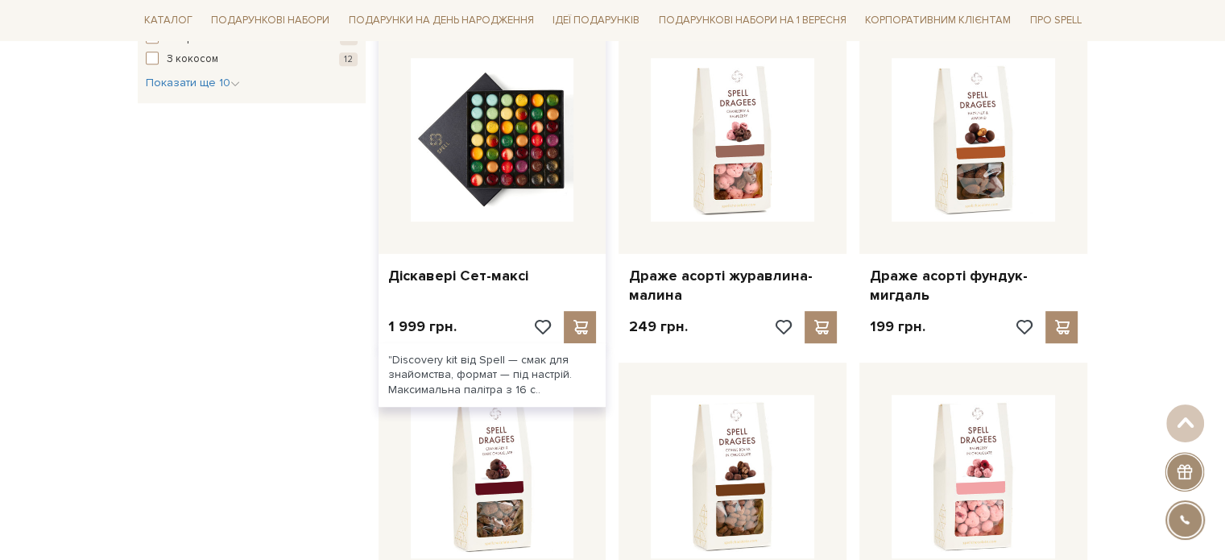
scroll to position [967, 0]
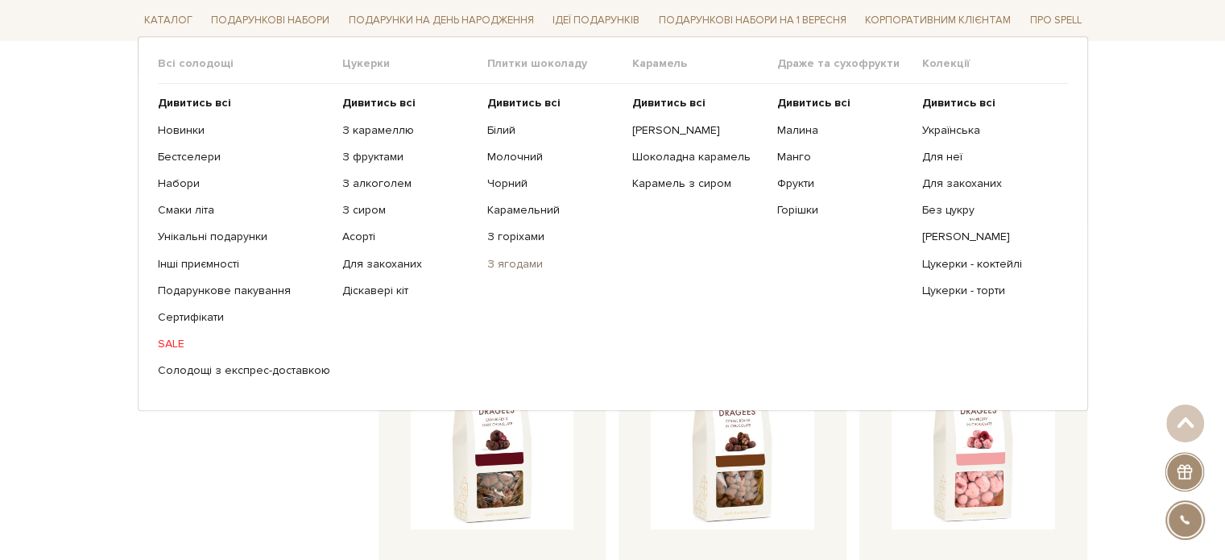
click at [503, 262] on link "З ягодами" at bounding box center [553, 263] width 133 height 14
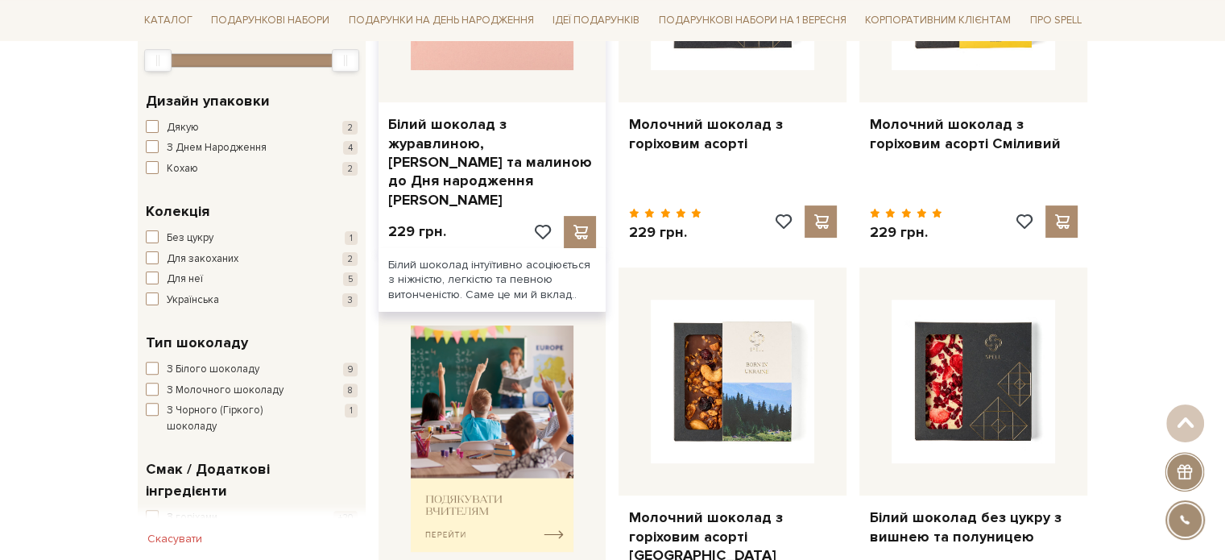
scroll to position [242, 0]
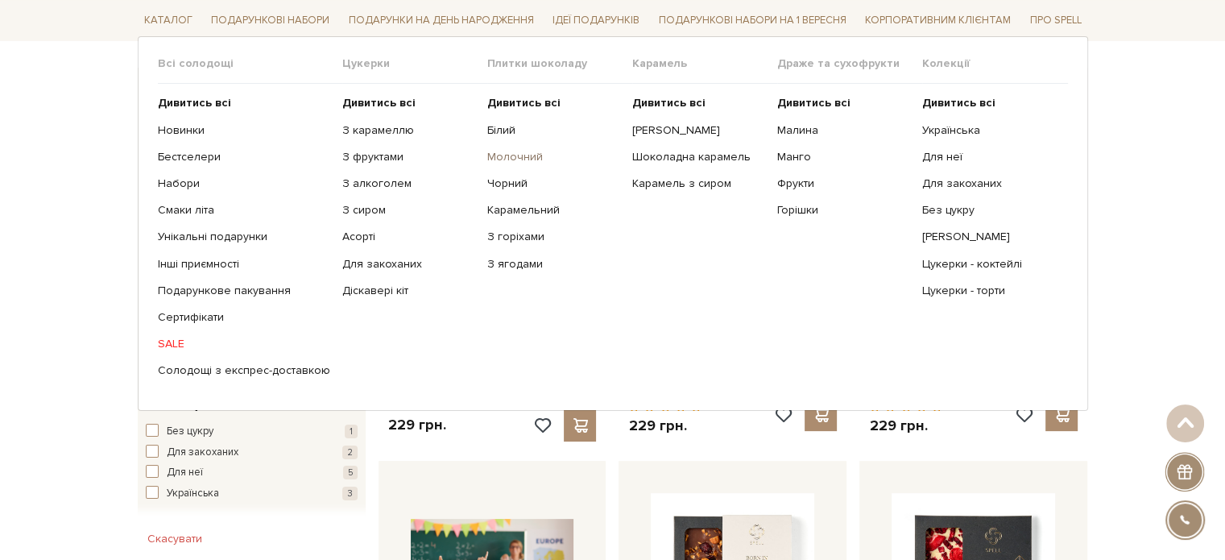
click at [516, 155] on link "Молочний" at bounding box center [553, 157] width 133 height 14
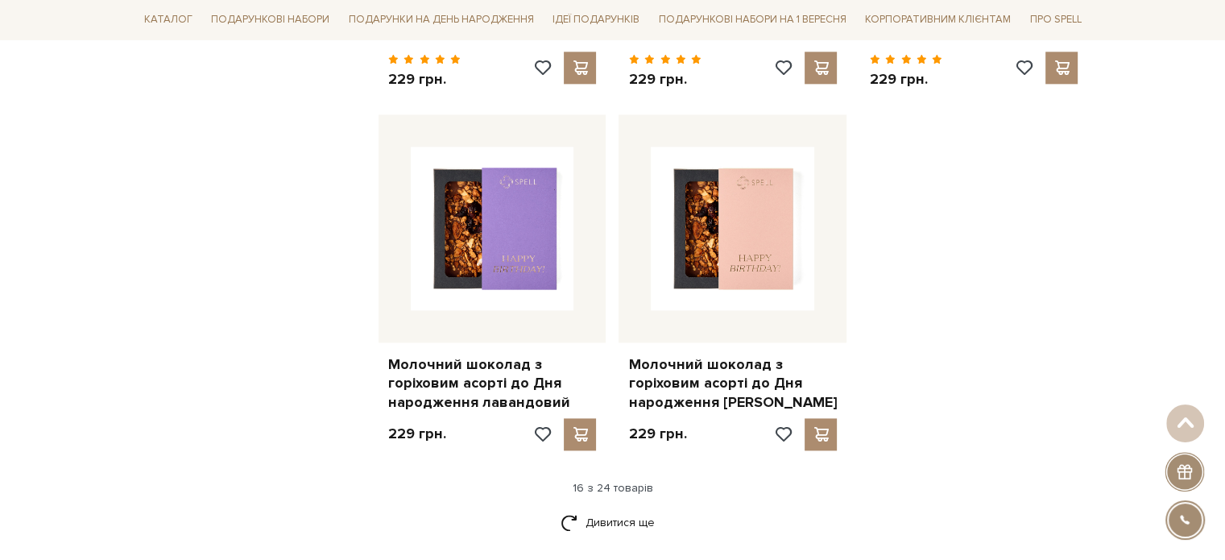
scroll to position [2014, 0]
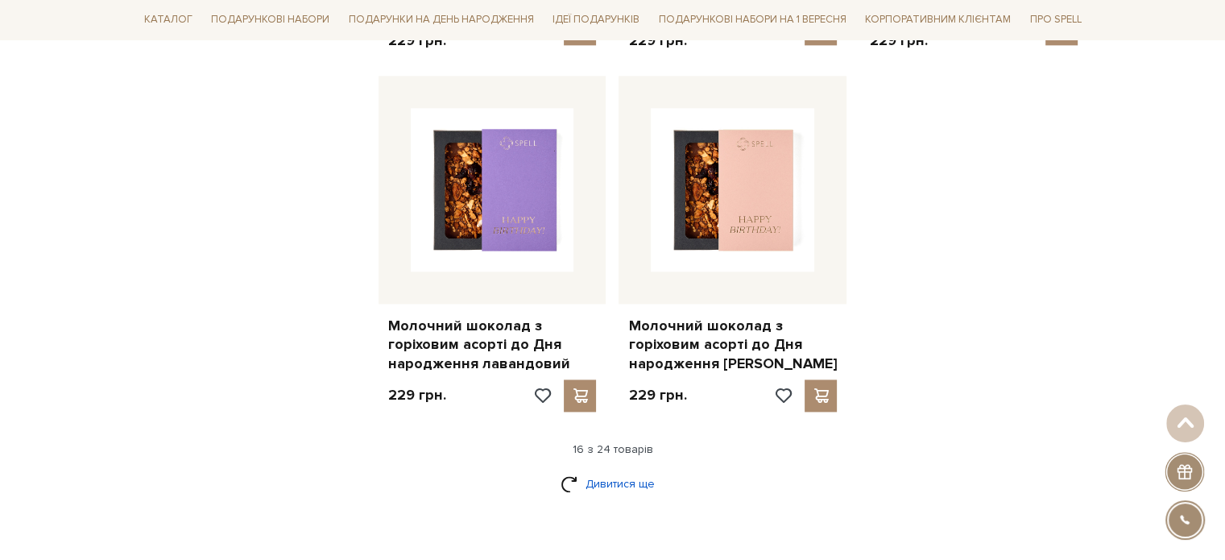
click at [609, 478] on link "Дивитися ще" at bounding box center [613, 484] width 105 height 28
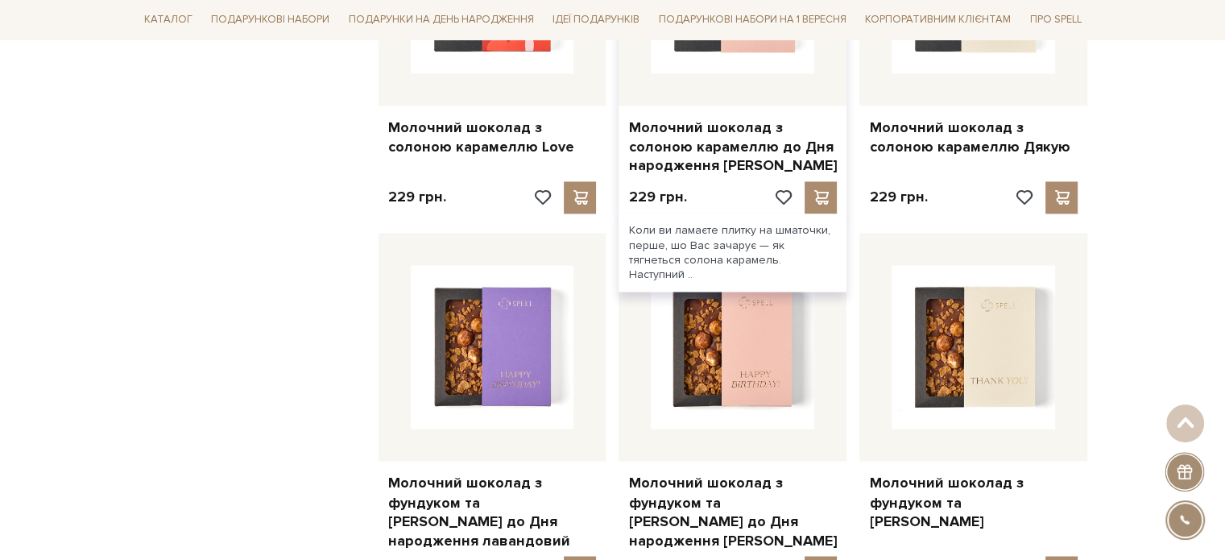
scroll to position [2578, 0]
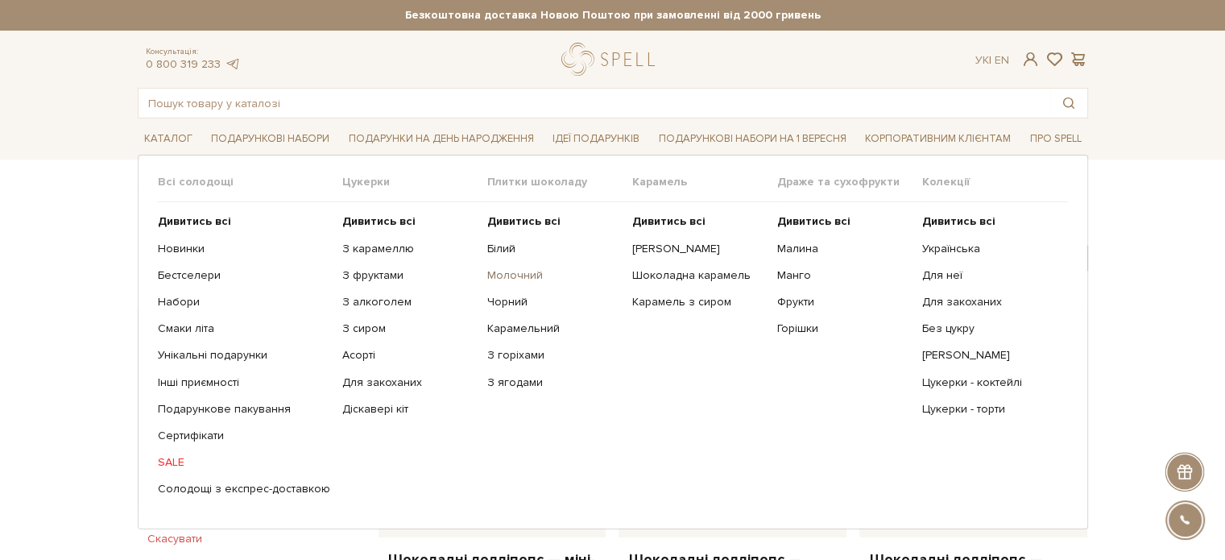
click at [517, 271] on link "Молочний" at bounding box center [553, 275] width 133 height 14
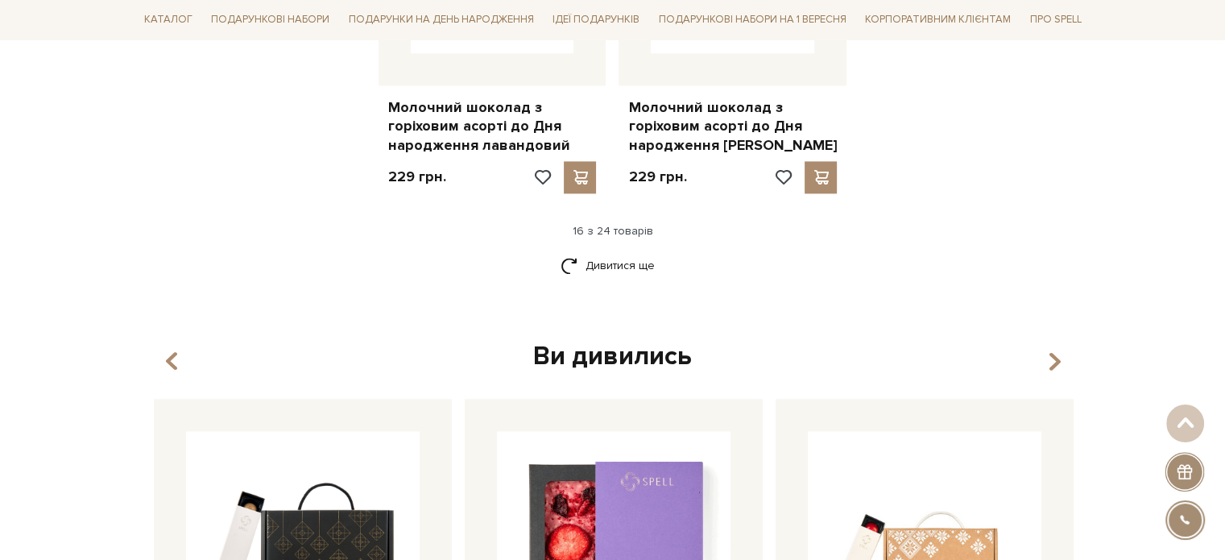
scroll to position [2255, 0]
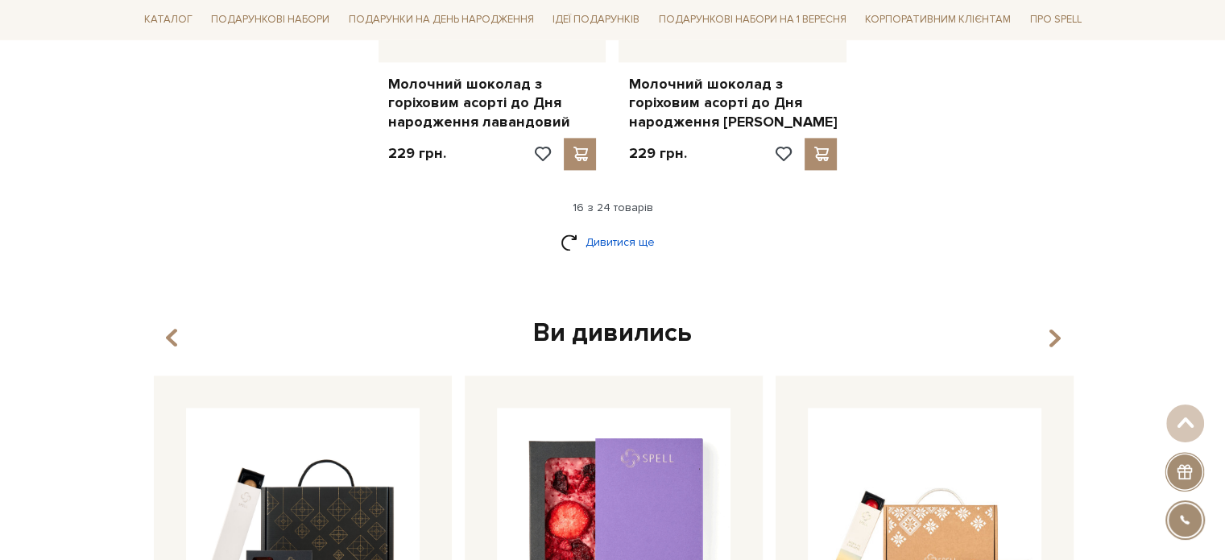
click at [615, 231] on link "Дивитися ще" at bounding box center [613, 242] width 105 height 28
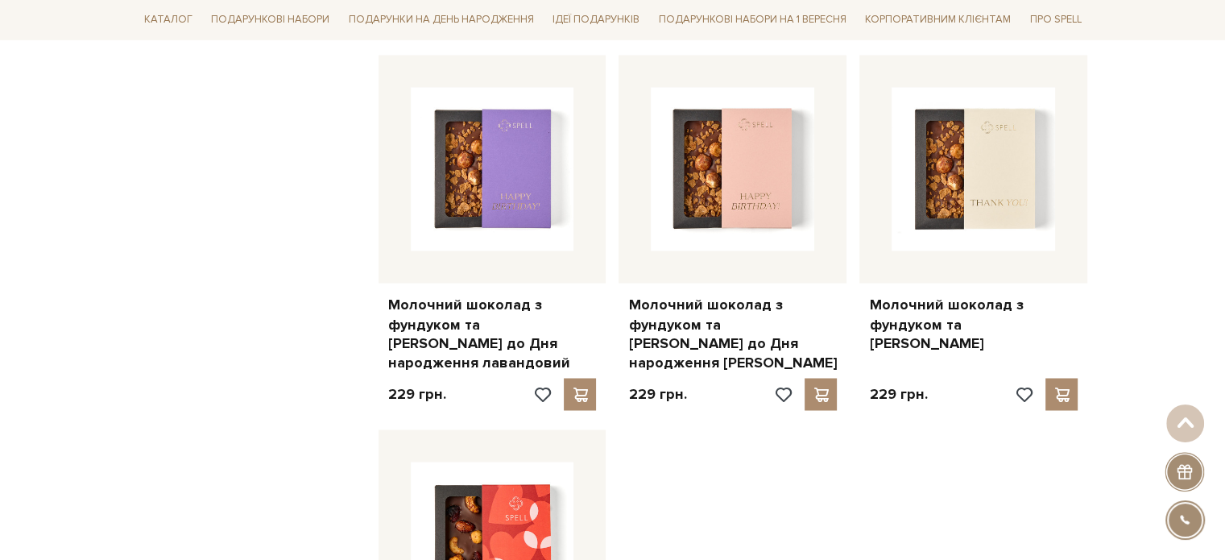
scroll to position [2739, 0]
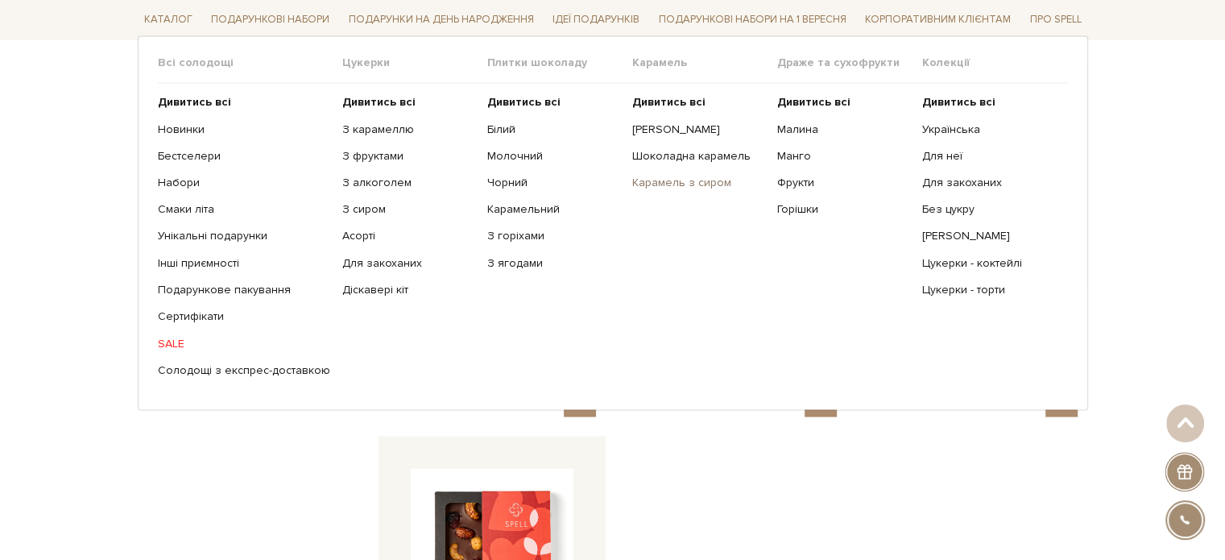
click at [677, 184] on link "Карамель з сиром" at bounding box center [698, 183] width 133 height 14
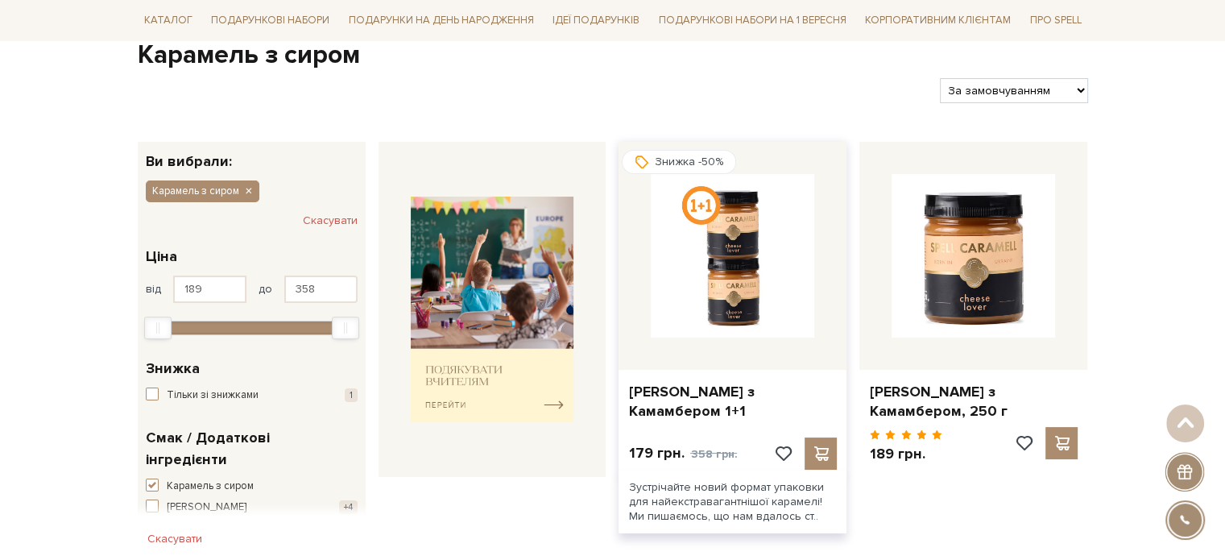
scroll to position [161, 0]
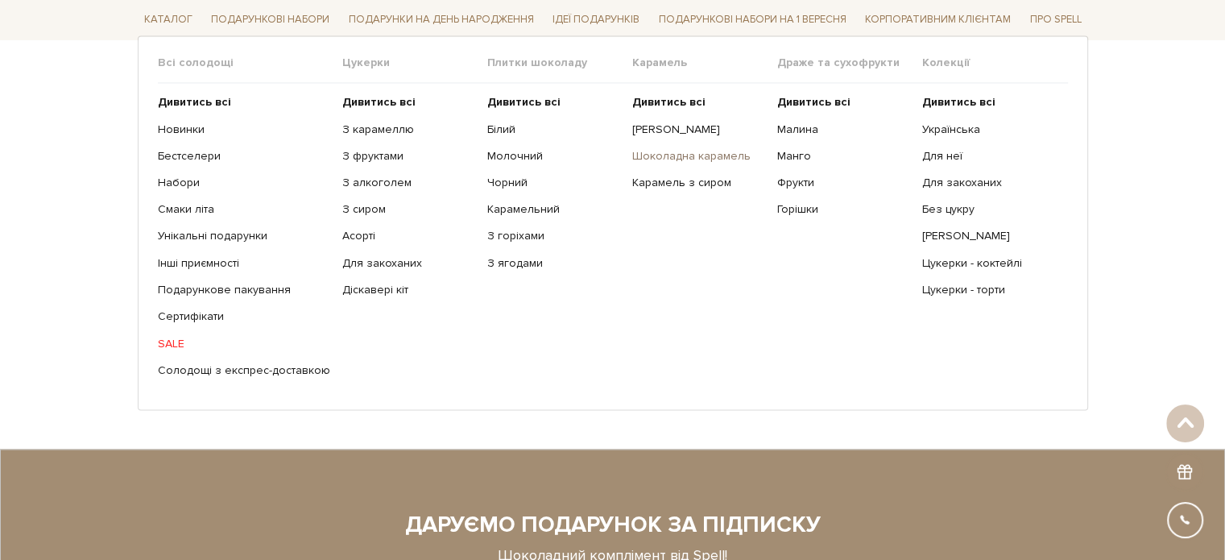
click at [685, 158] on link "Шоколадна карамель" at bounding box center [698, 157] width 133 height 14
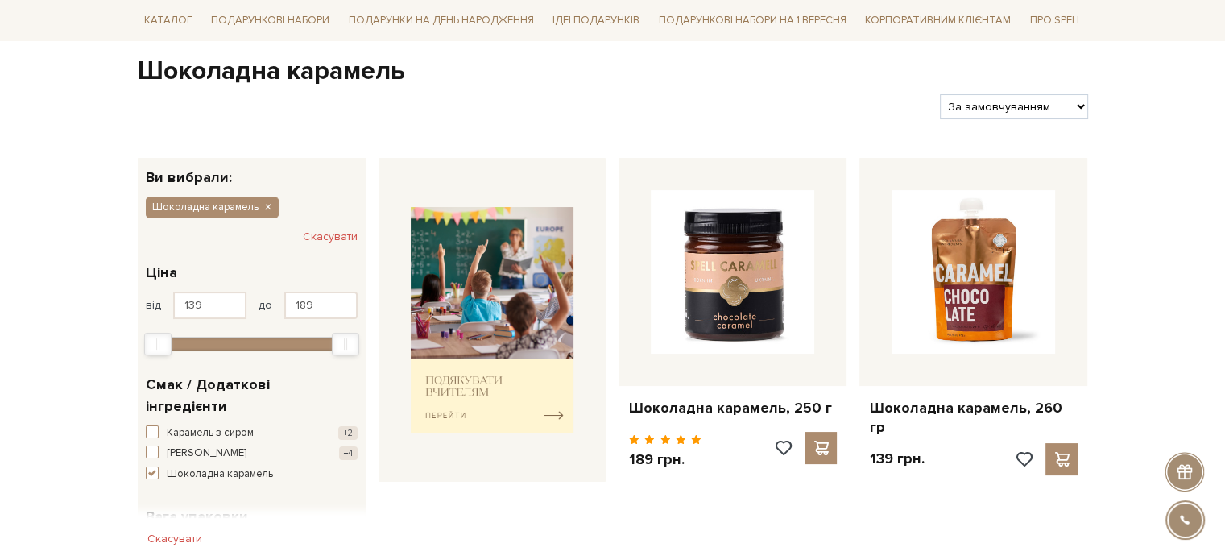
scroll to position [161, 0]
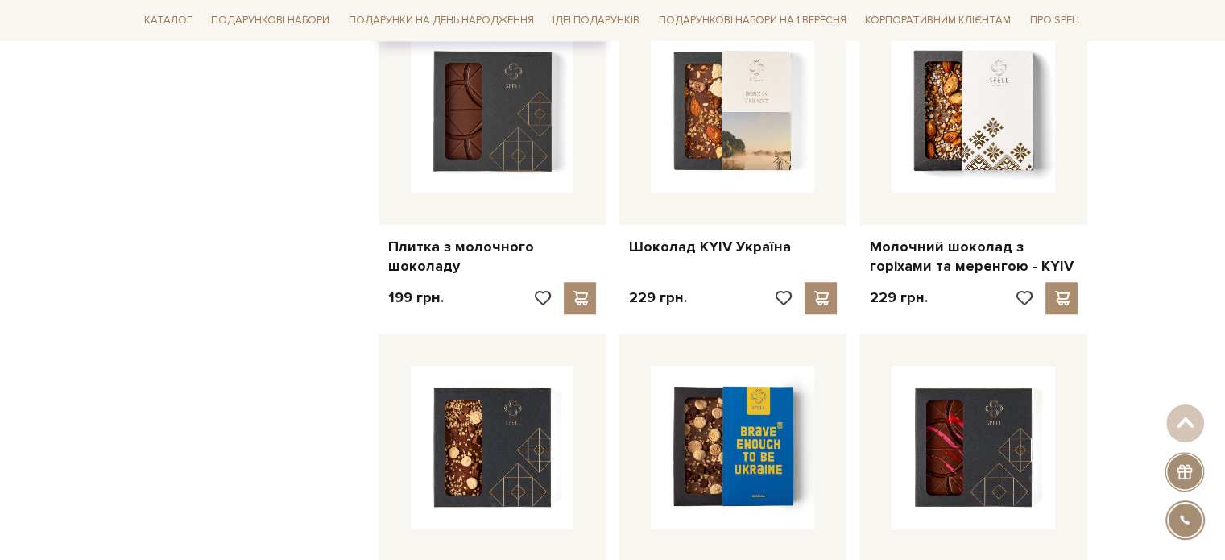
scroll to position [1289, 0]
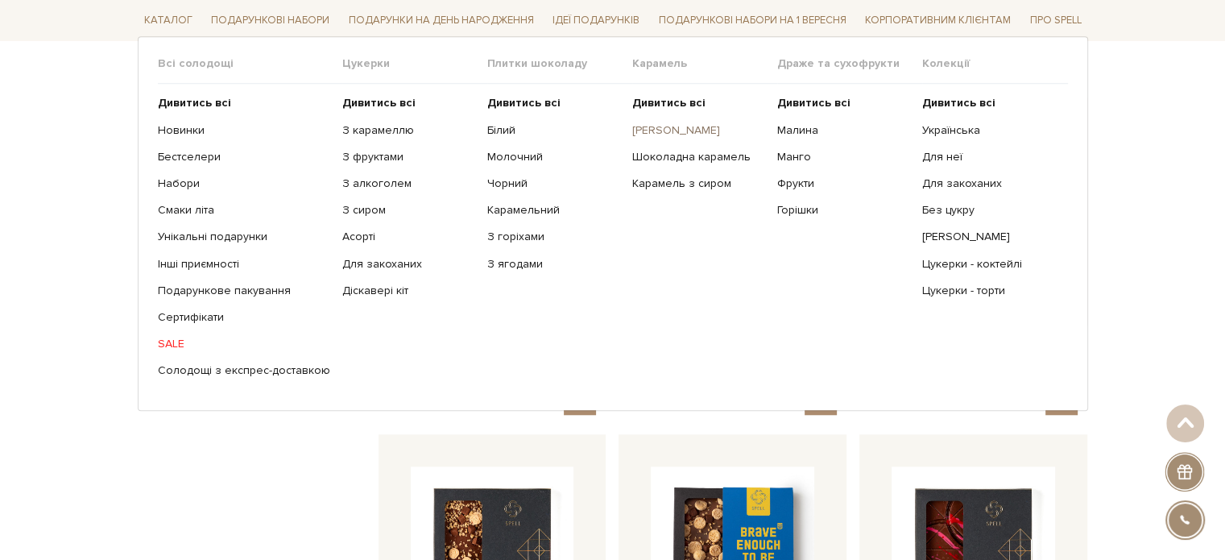
click at [702, 125] on link "[PERSON_NAME]" at bounding box center [698, 129] width 133 height 14
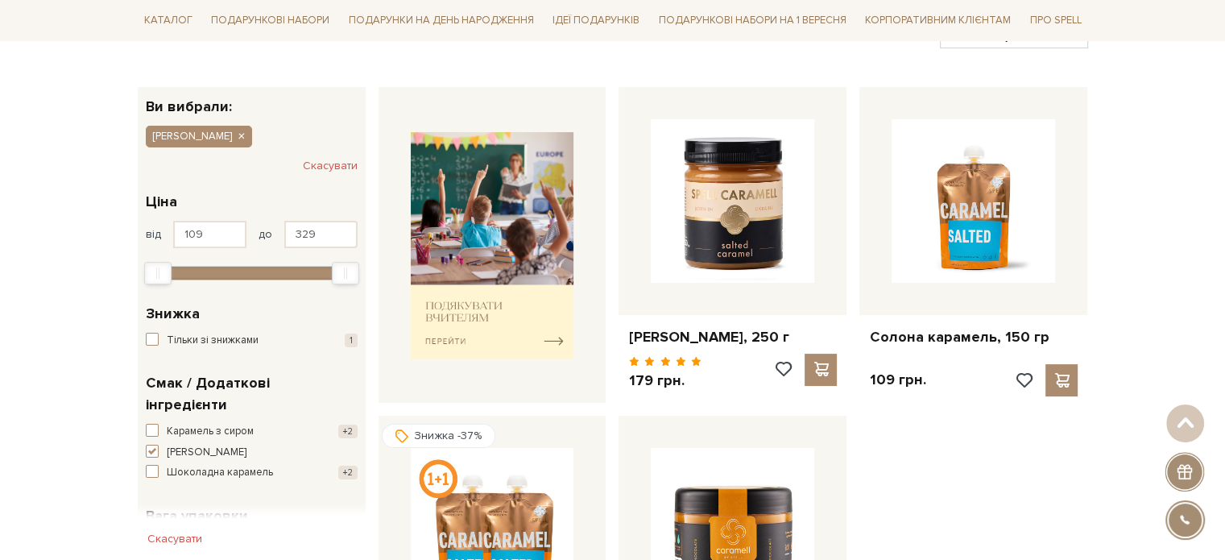
scroll to position [81, 0]
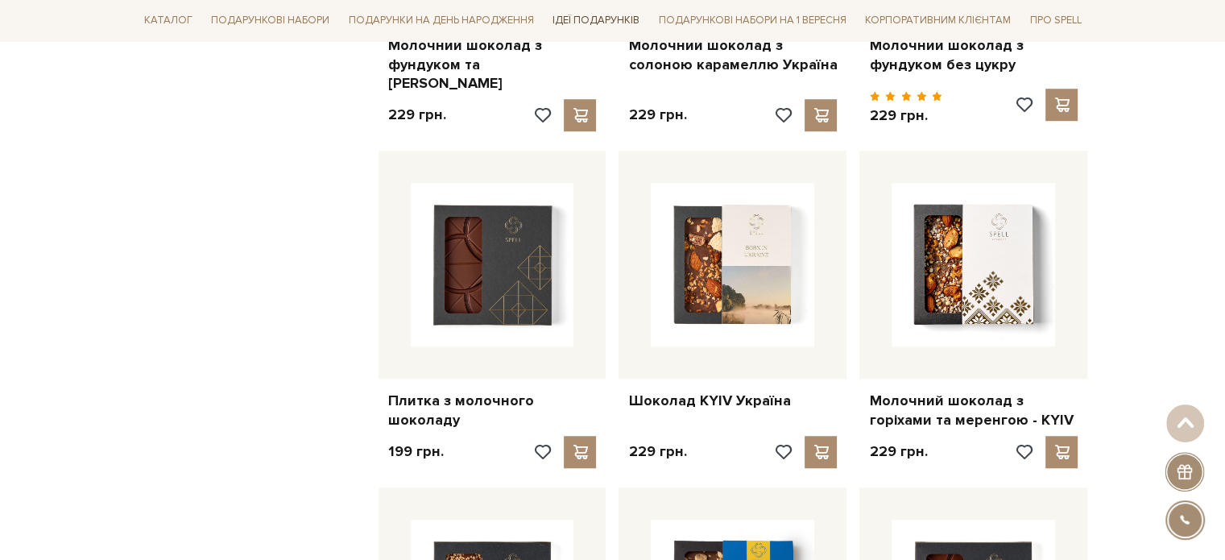
scroll to position [1208, 0]
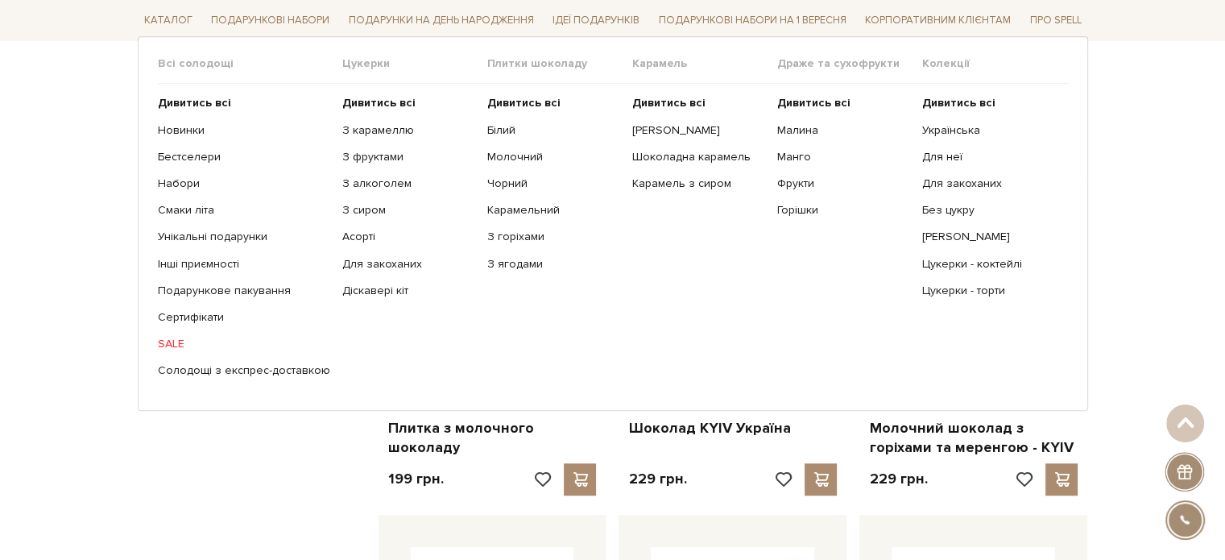
click at [955, 255] on ul "Дивитись всі Українська Для неї Для закоханих Без цукру" at bounding box center [994, 237] width 145 height 306
click at [956, 259] on link "Цукерки - коктейлі" at bounding box center [988, 263] width 133 height 14
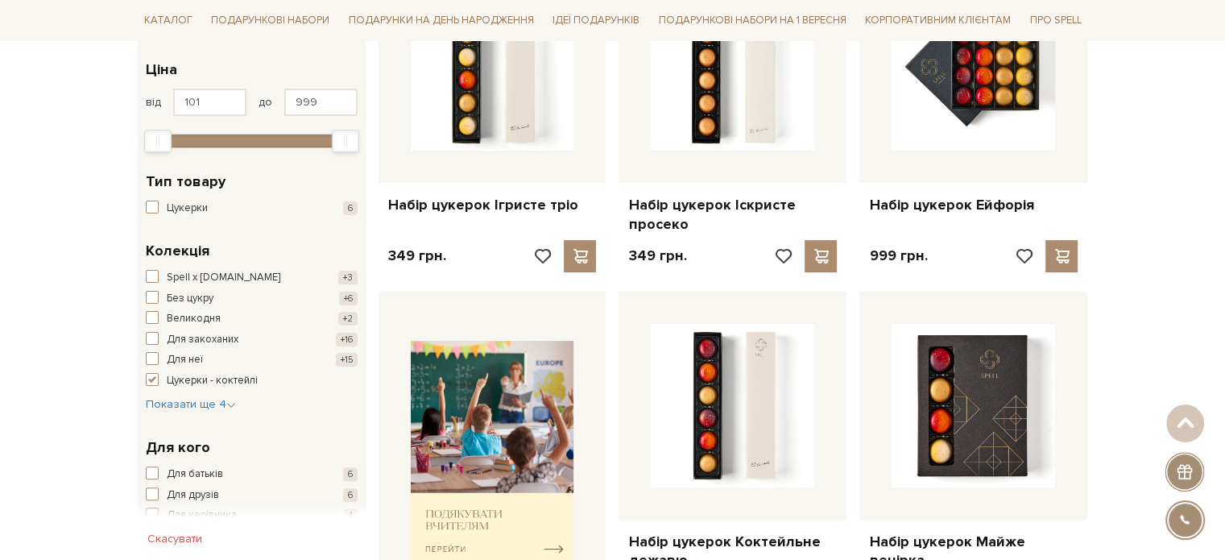
scroll to position [242, 0]
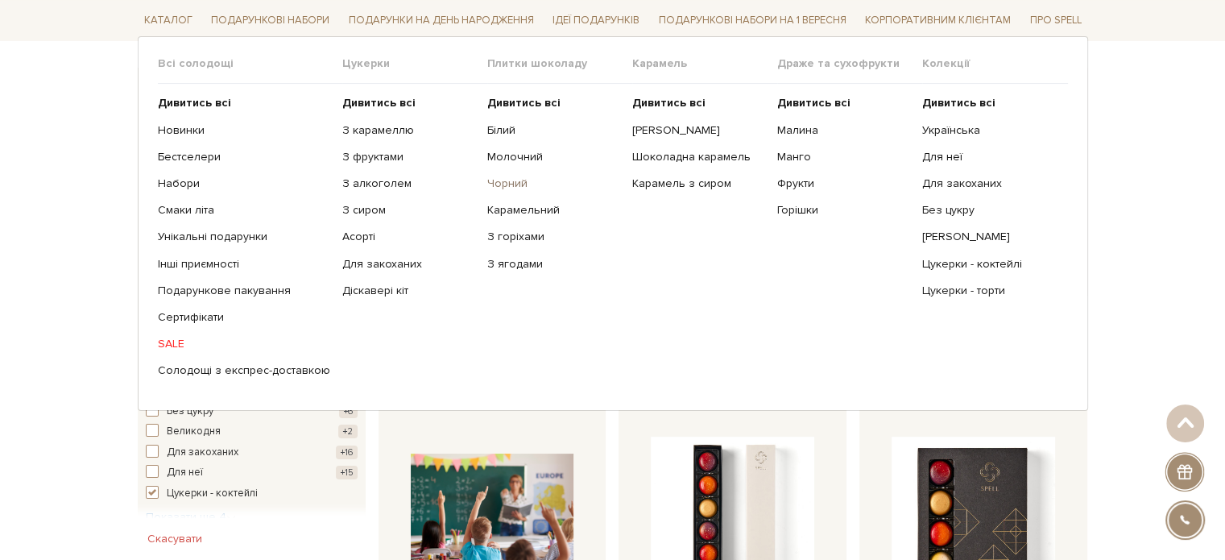
click at [487, 182] on link "Чорний" at bounding box center [553, 183] width 133 height 14
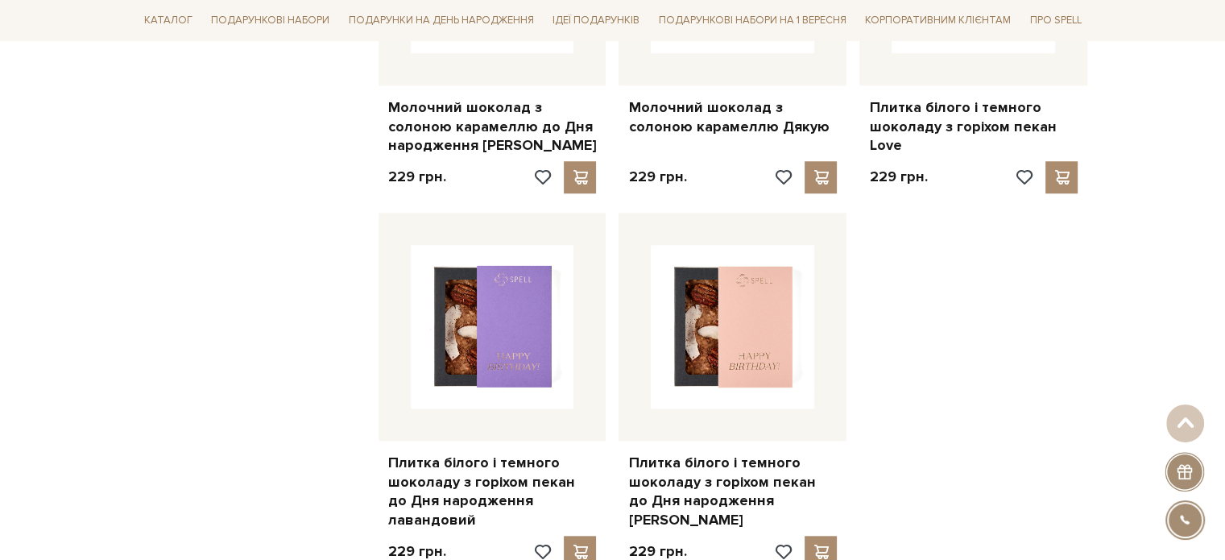
scroll to position [1530, 0]
